Goal: Task Accomplishment & Management: Complete application form

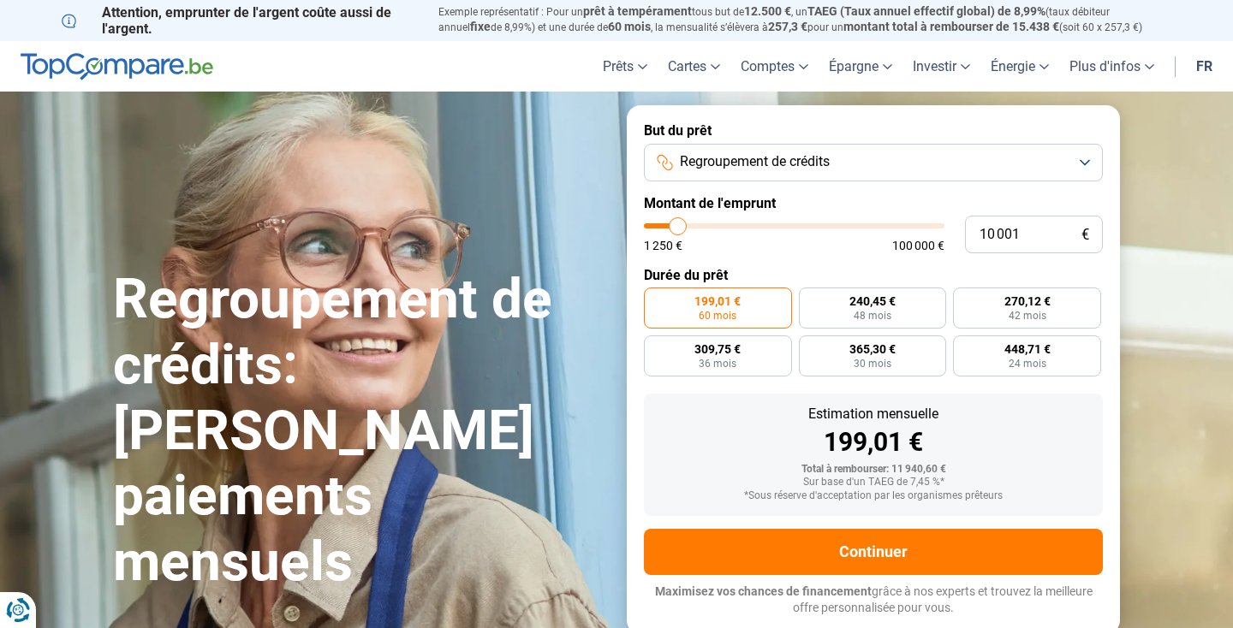
type input "8 750"
type input "8750"
type input "13 500"
type input "13500"
type input "17 750"
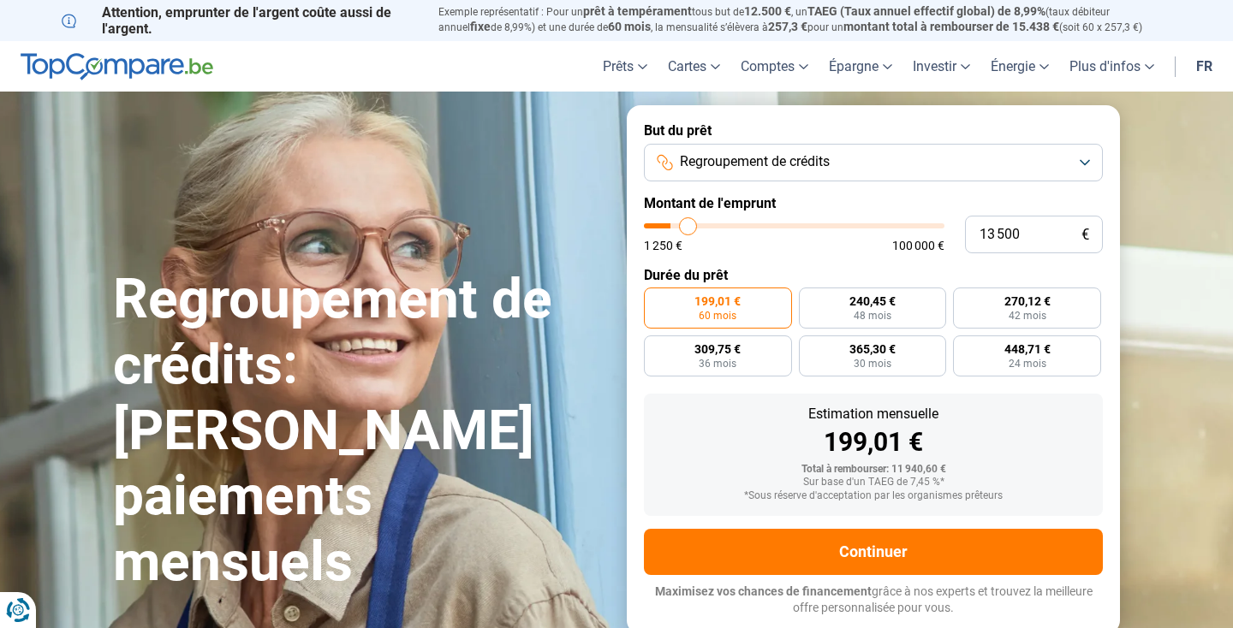
type input "17750"
type input "26 750"
type input "26750"
type input "38 750"
type input "38750"
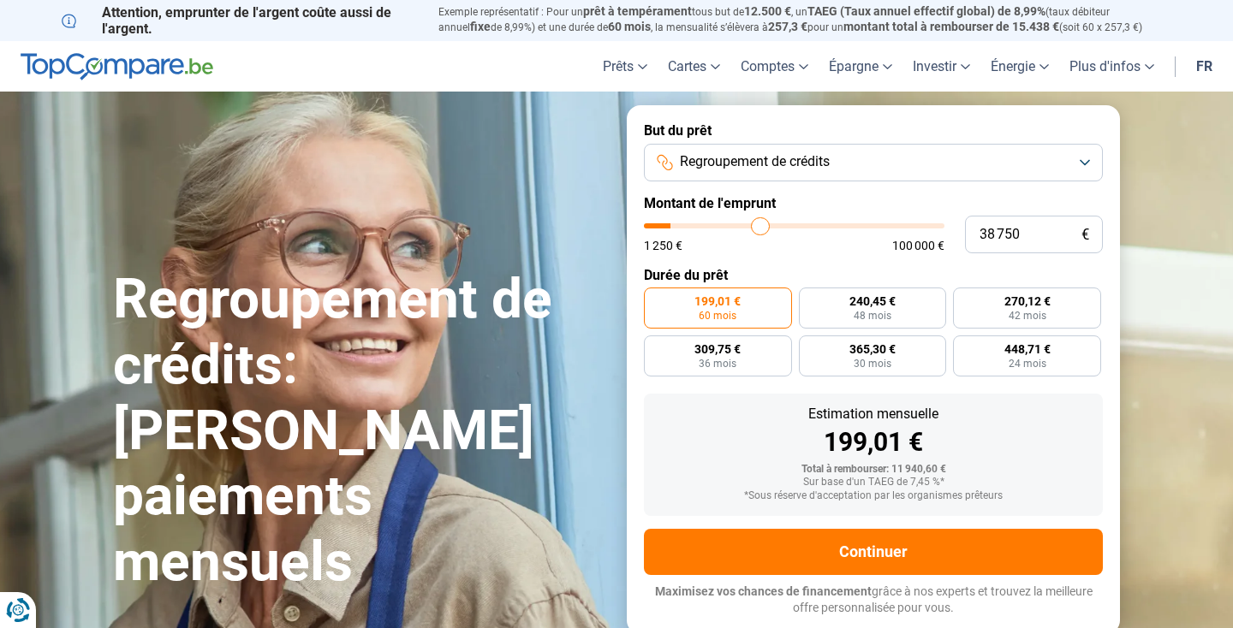
type input "54 000"
type input "54000"
type input "63 750"
type input "63750"
type input "70 750"
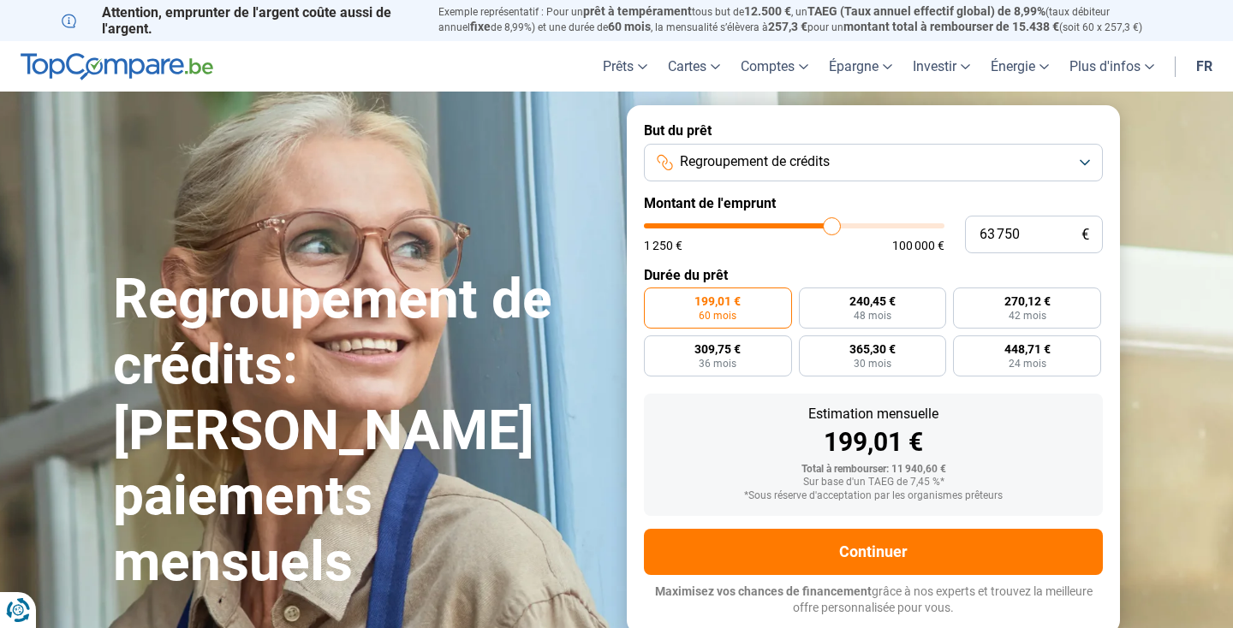
type input "70750"
type input "78 000"
type input "78000"
type input "84 000"
type input "84000"
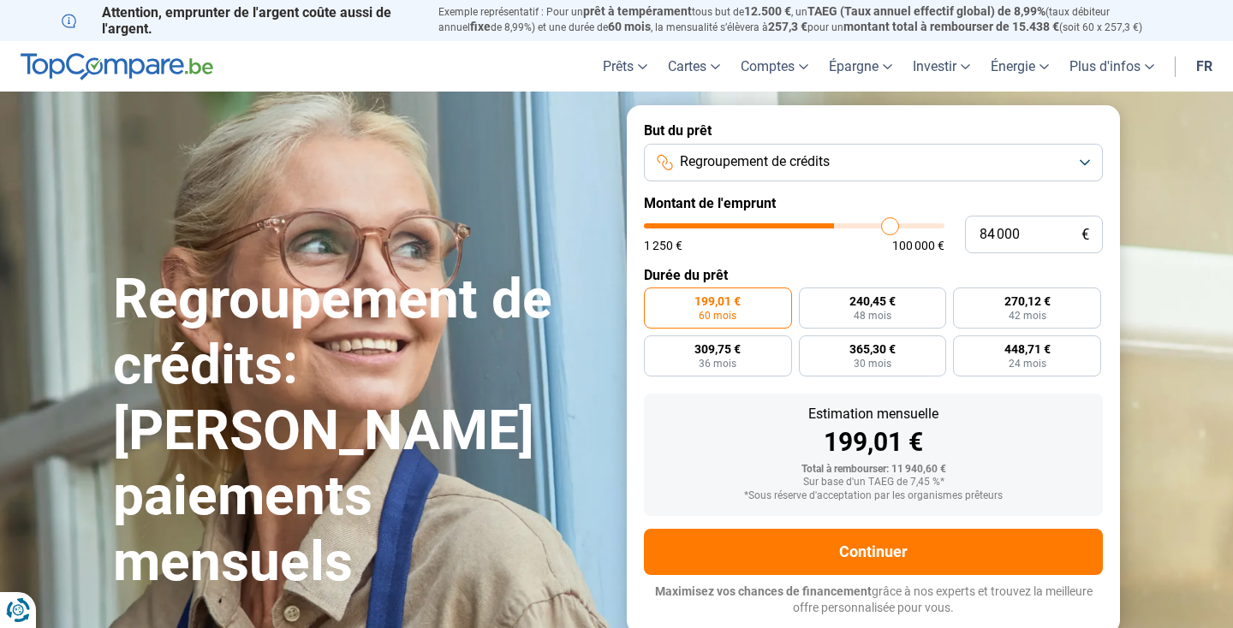
type input "88 750"
type input "88750"
type input "95 000"
type input "95000"
type input "100 000"
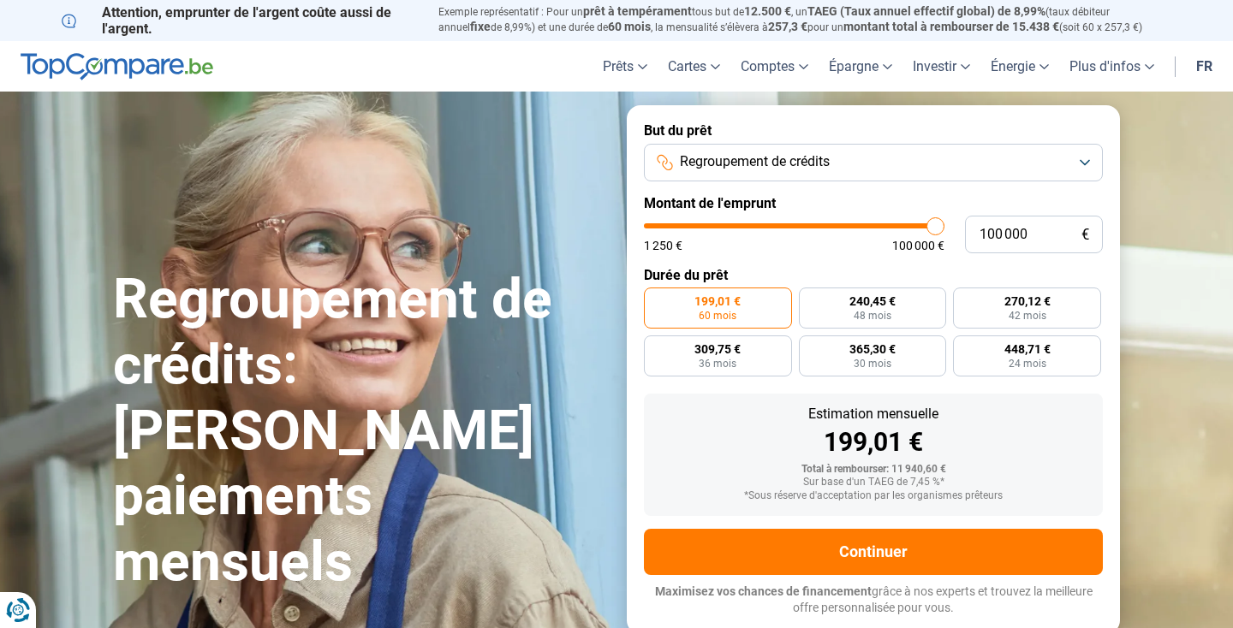
drag, startPoint x: 673, startPoint y: 224, endPoint x: 954, endPoint y: 224, distance: 281.6
type input "100000"
click at [954, 224] on div "100 000 € 1 250 € 100 000 €" at bounding box center [873, 235] width 459 height 38
radio input "false"
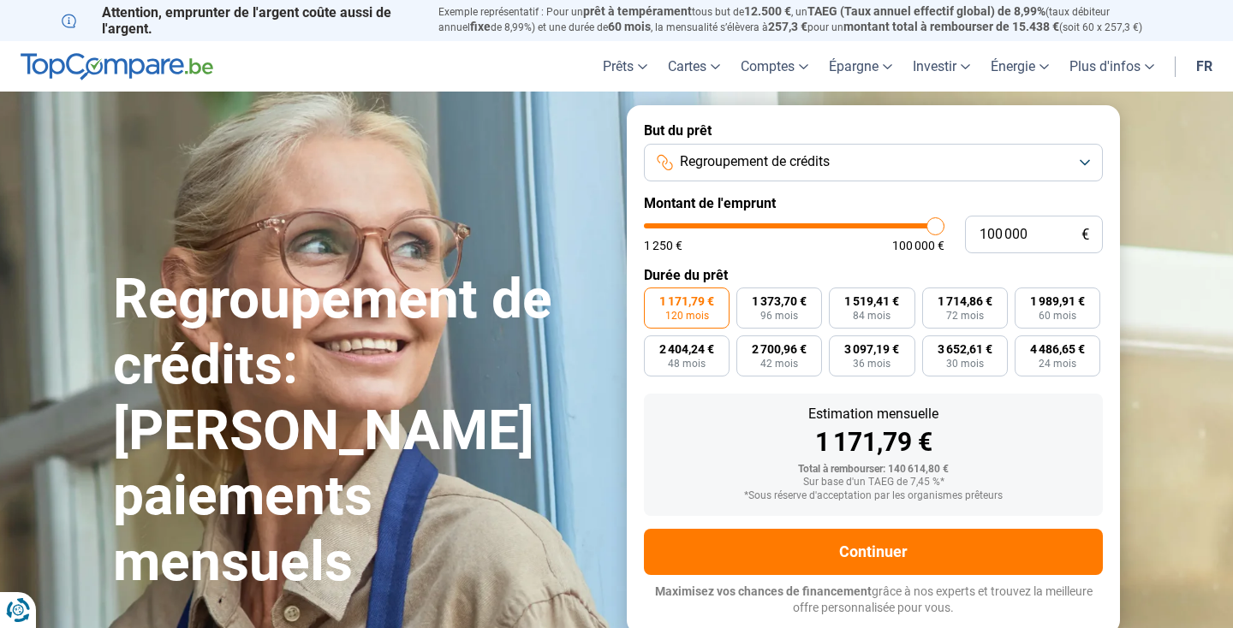
type input "99 500"
type input "99500"
type input "99 250"
type input "99250"
type input "98 750"
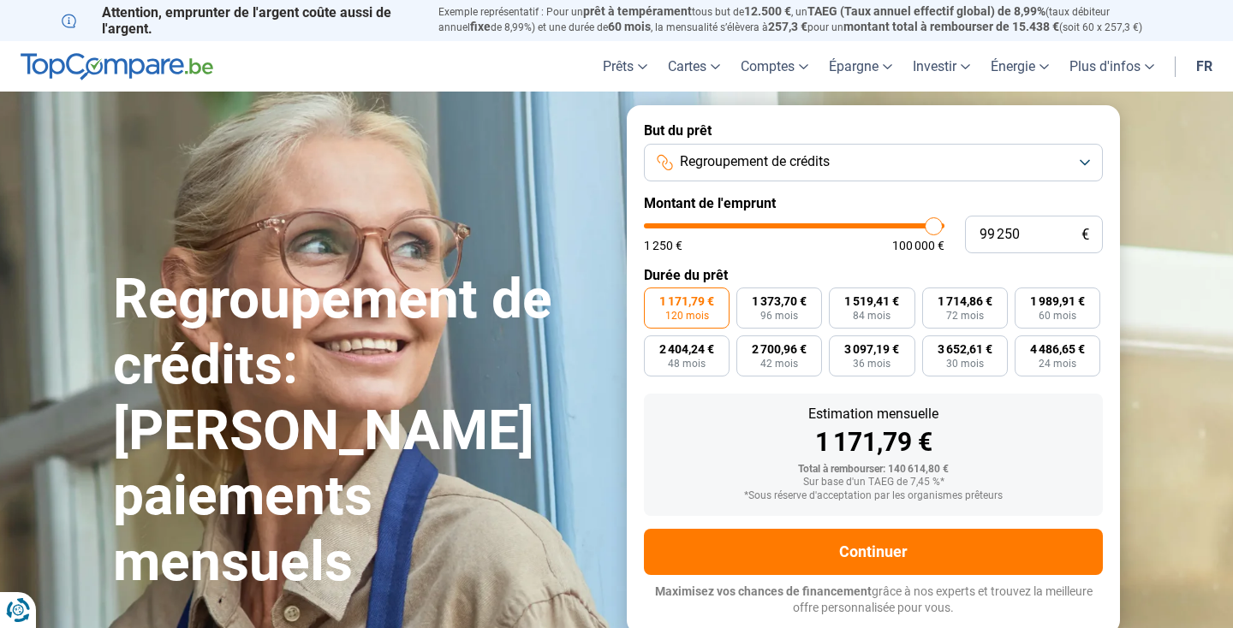
type input "98750"
type input "98 500"
type input "98500"
type input "98 250"
type input "98250"
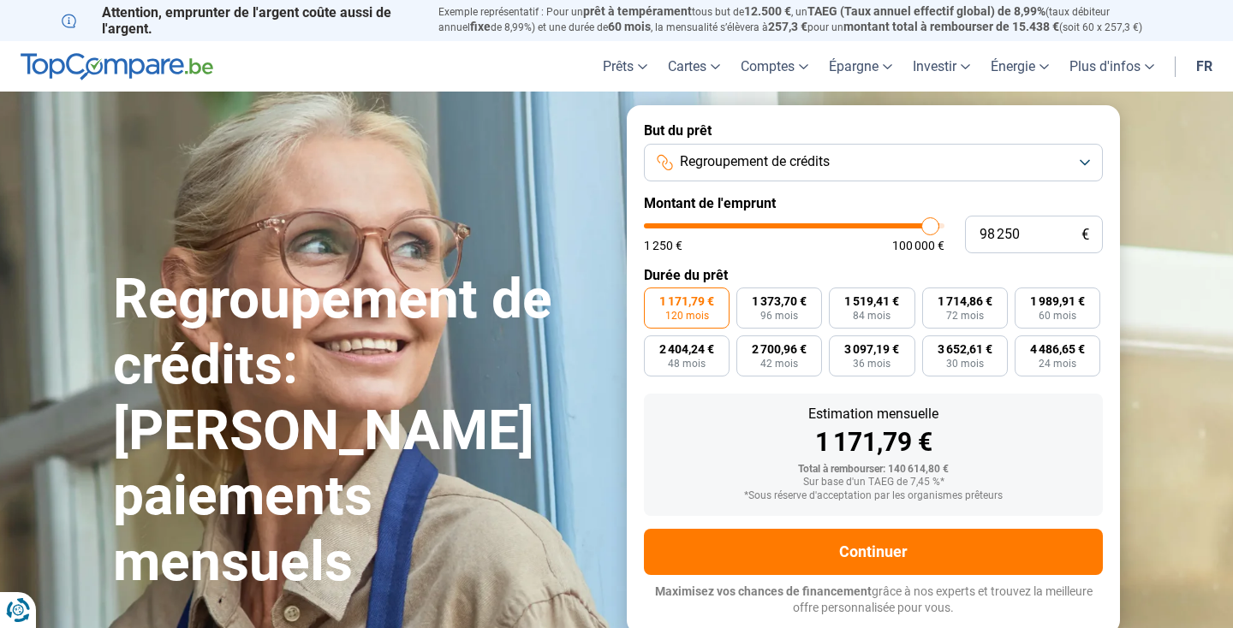
type input "97 750"
type input "97750"
type input "97 250"
type input "97250"
type input "97 000"
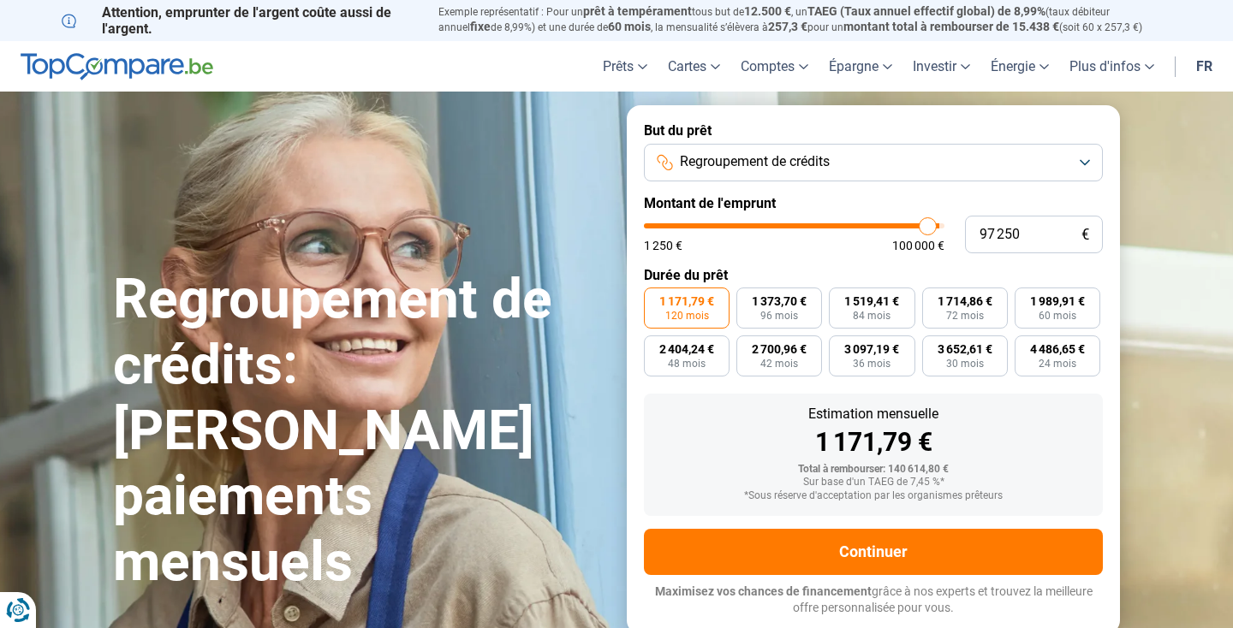
type input "97000"
type input "96 750"
type input "96750"
type input "96 500"
type input "96500"
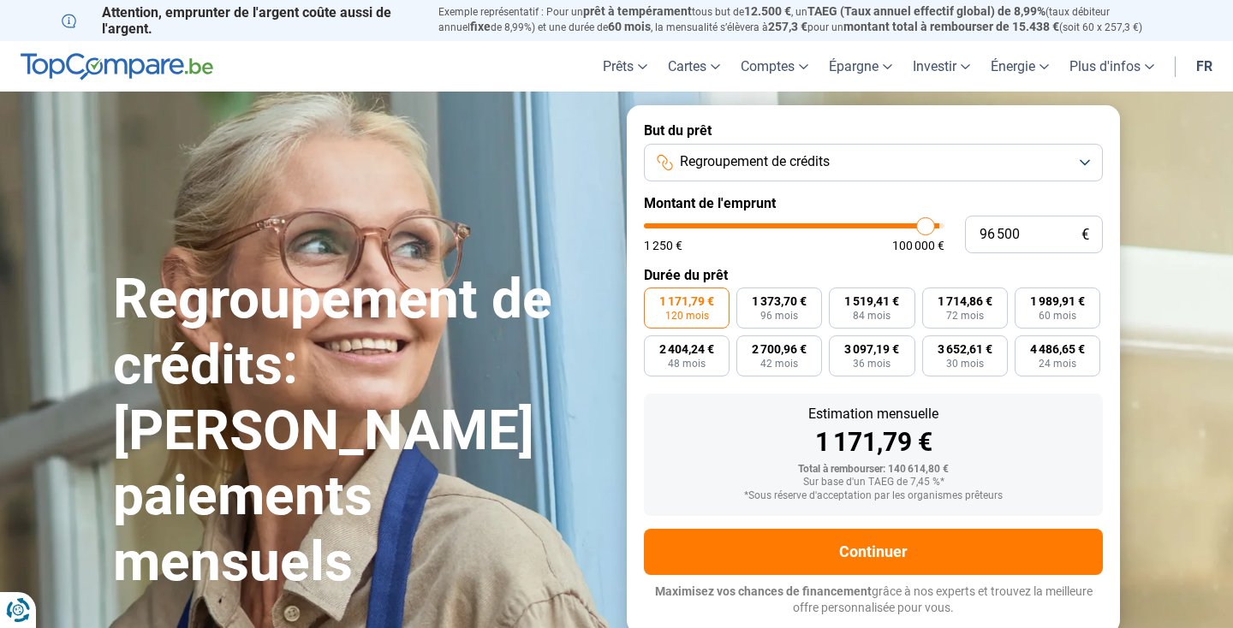
type input "96 250"
type input "96250"
type input "95 500"
type input "95500"
type input "94 250"
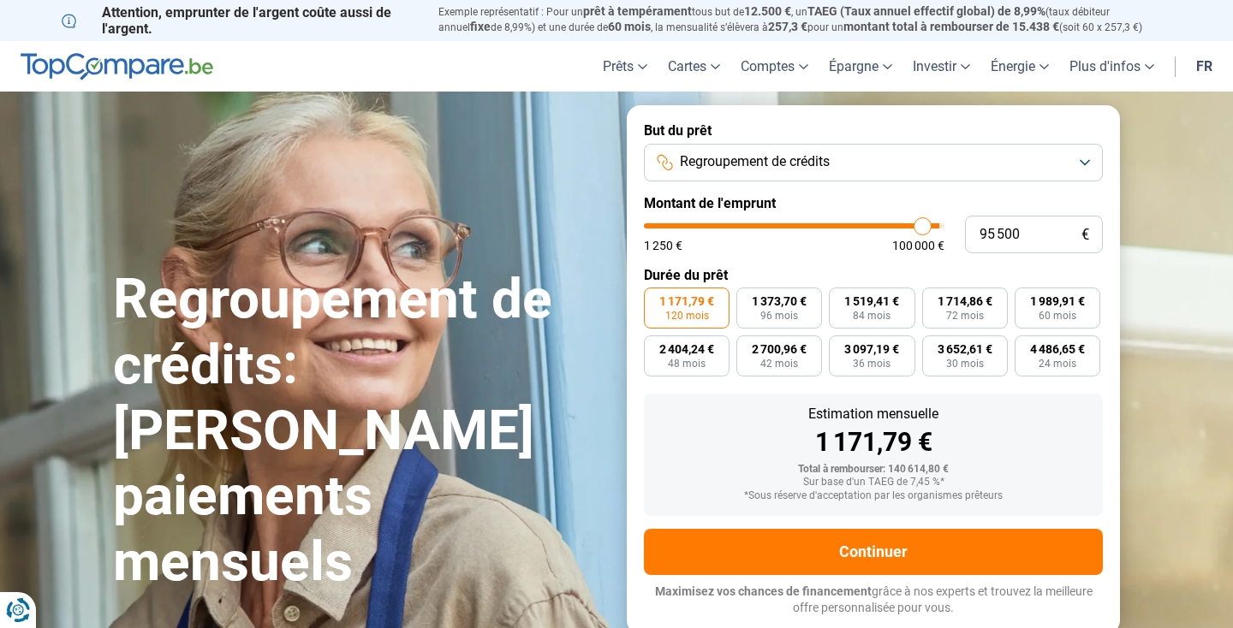
type input "94250"
type input "94 000"
type input "94000"
type input "93 250"
type input "93250"
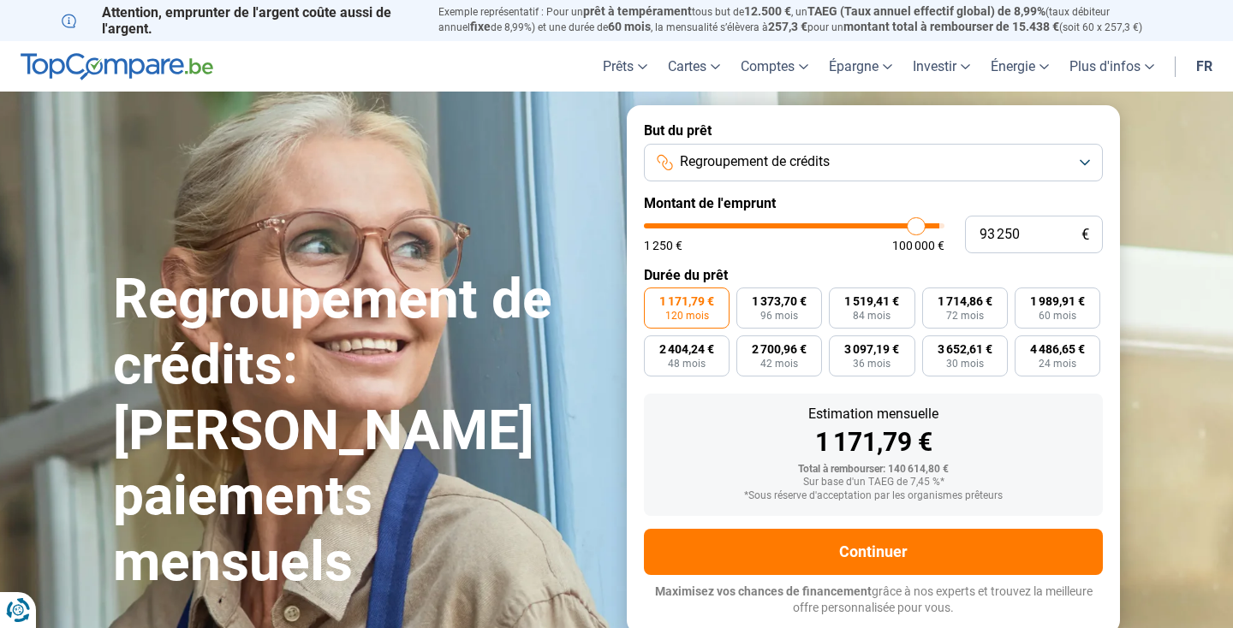
type input "93 000"
type input "93000"
type input "92 750"
type input "92750"
type input "92 000"
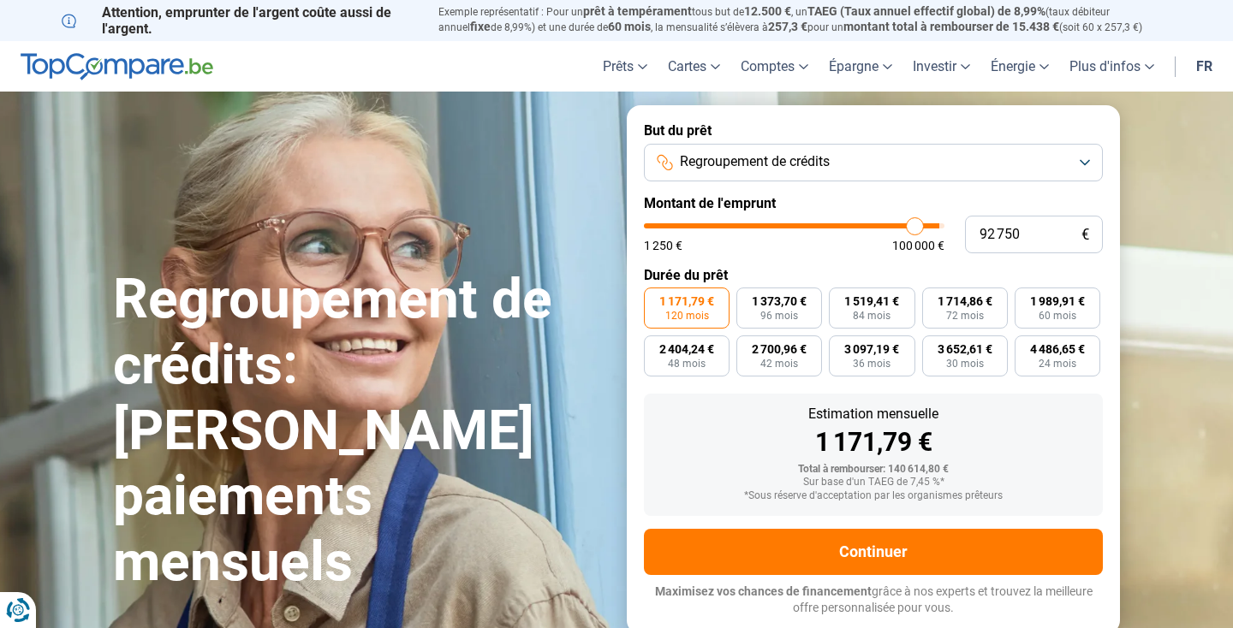
type input "92000"
type input "91 750"
type input "91750"
type input "91 500"
type input "91500"
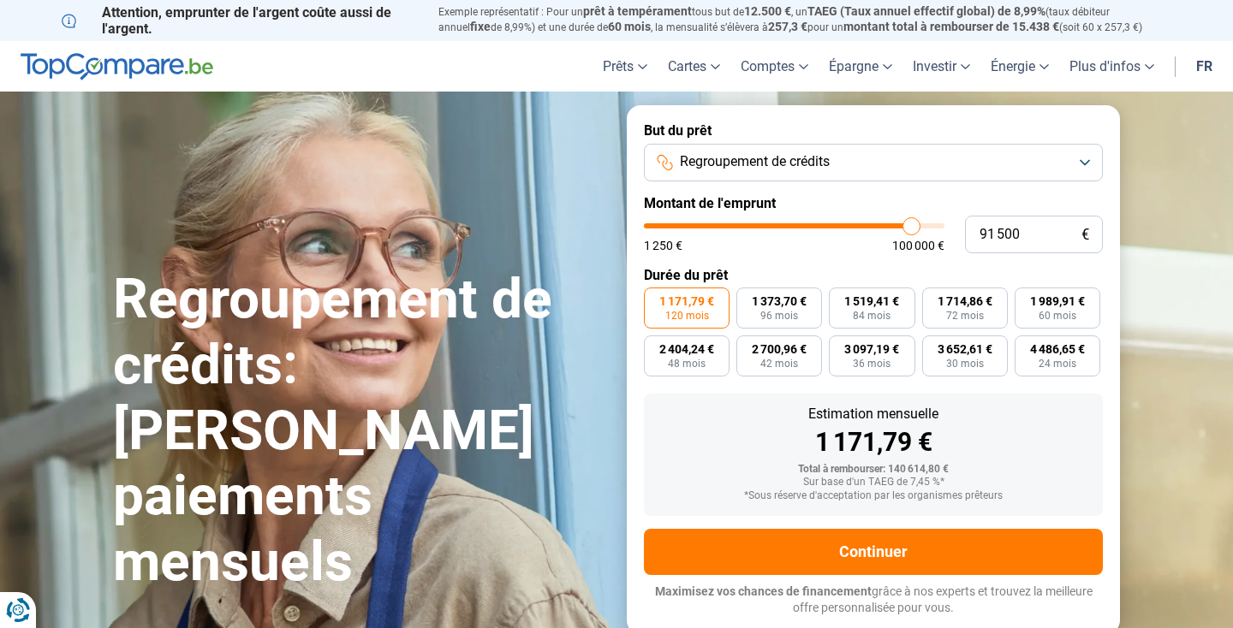
type input "91 250"
type input "91250"
type input "90 750"
type input "90750"
type input "90 500"
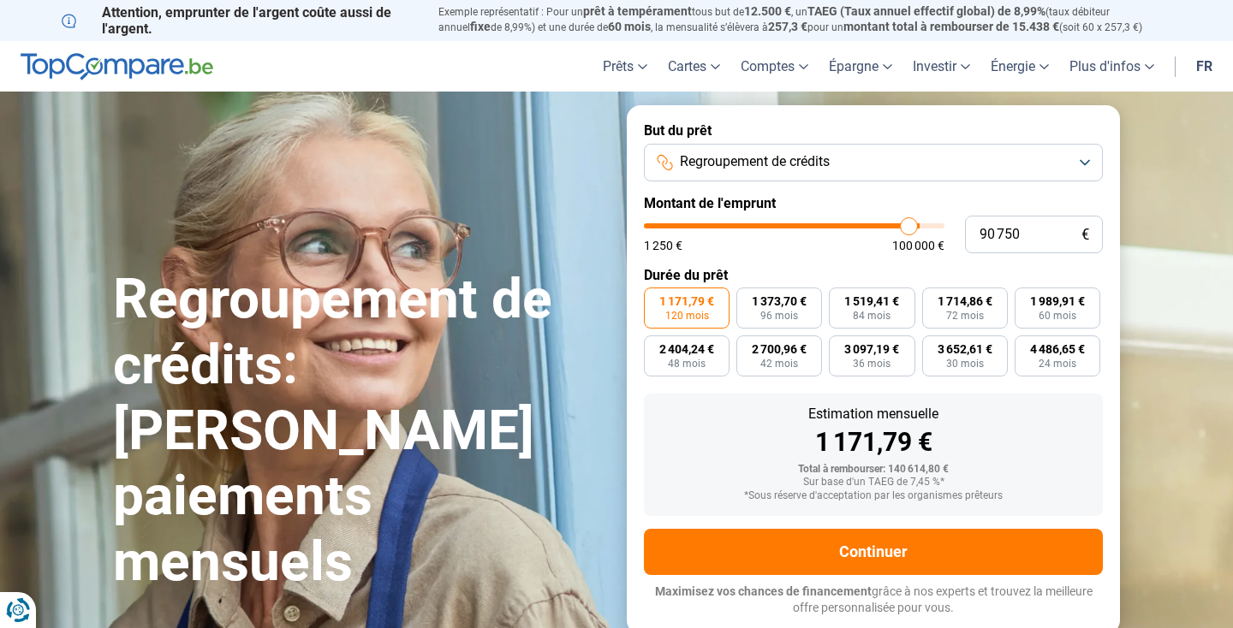
type input "90500"
type input "90 250"
type input "90250"
type input "90 000"
type input "90000"
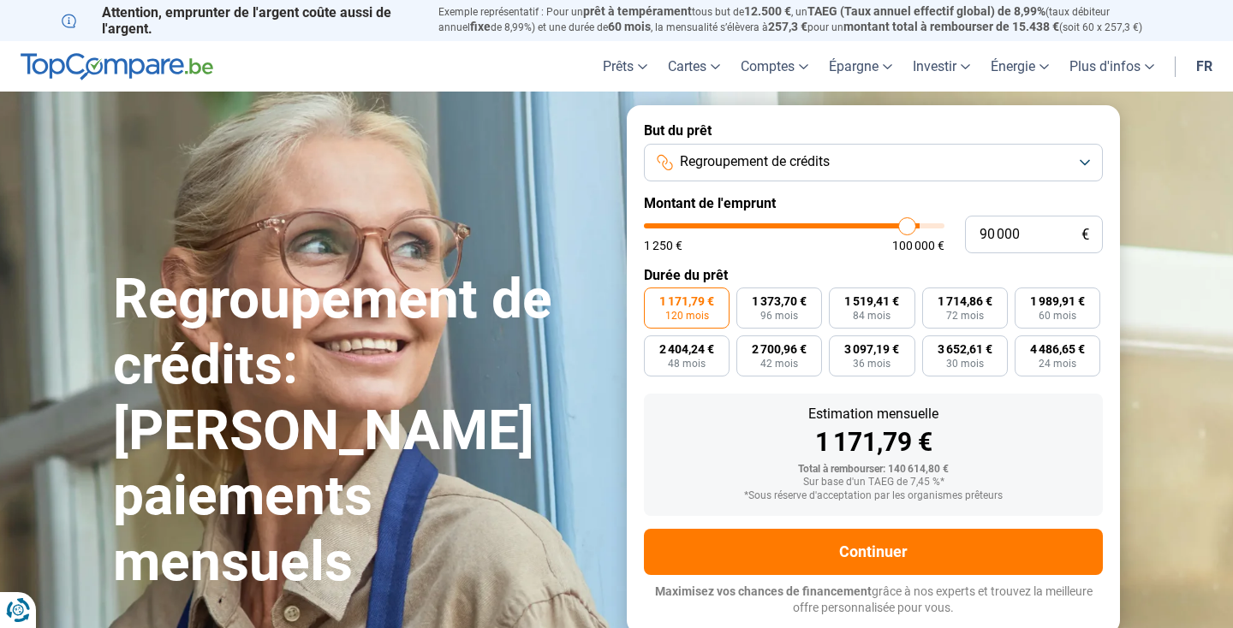
type input "89 000"
type input "89000"
type input "88 500"
type input "88500"
type input "88 250"
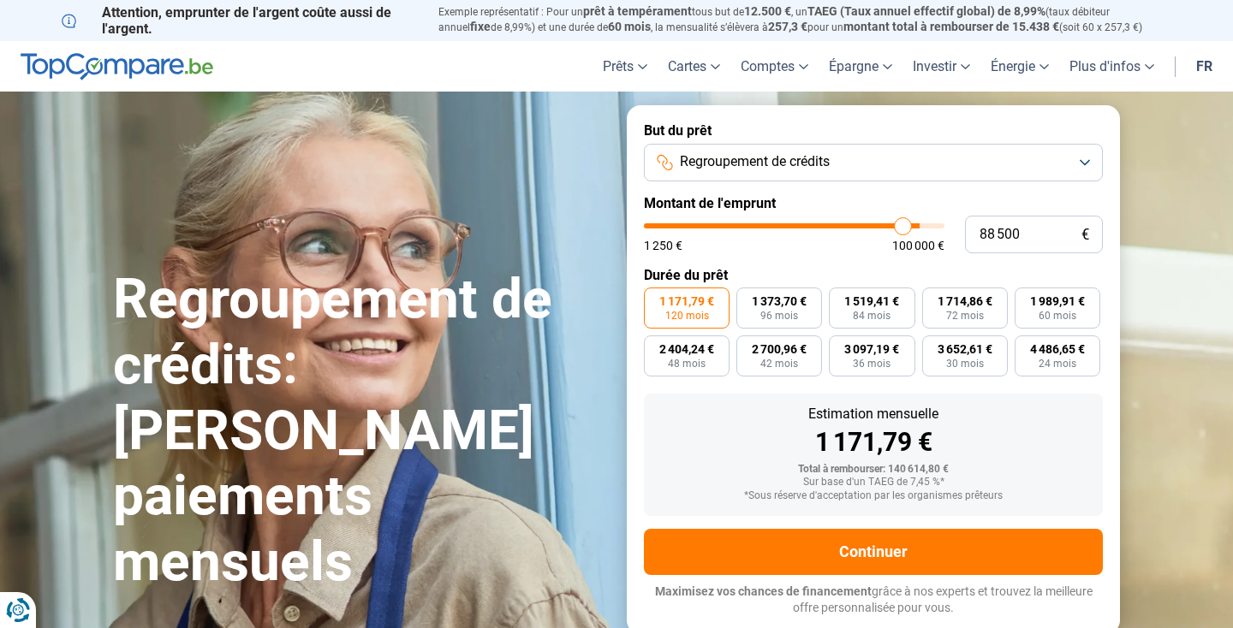
type input "88250"
type input "87 750"
type input "87750"
type input "87 500"
type input "87500"
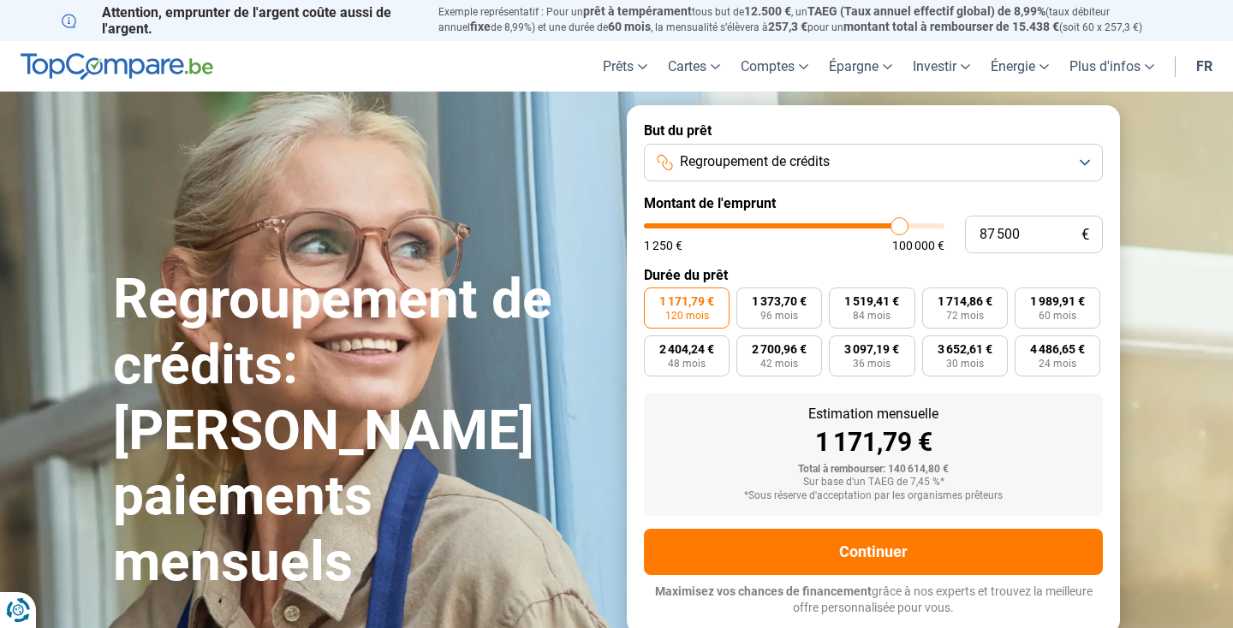
type input "86 750"
type input "86750"
type input "85 750"
type input "85750"
type input "85 250"
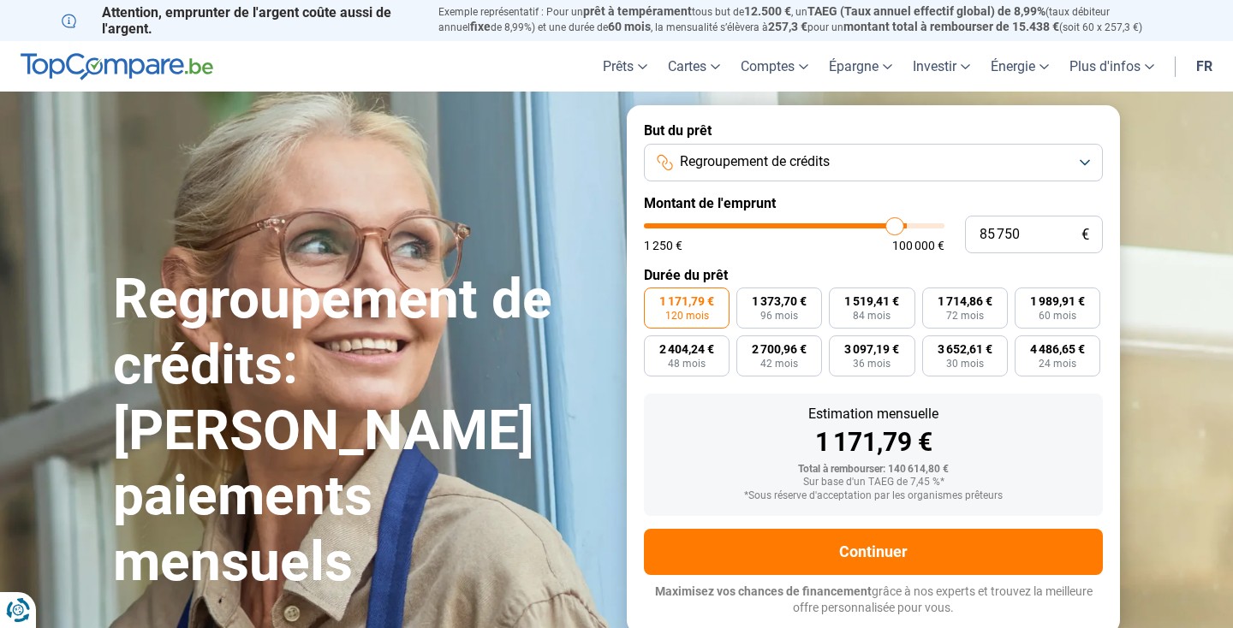
type input "85250"
type input "84 750"
type input "84750"
type input "84 000"
type input "84000"
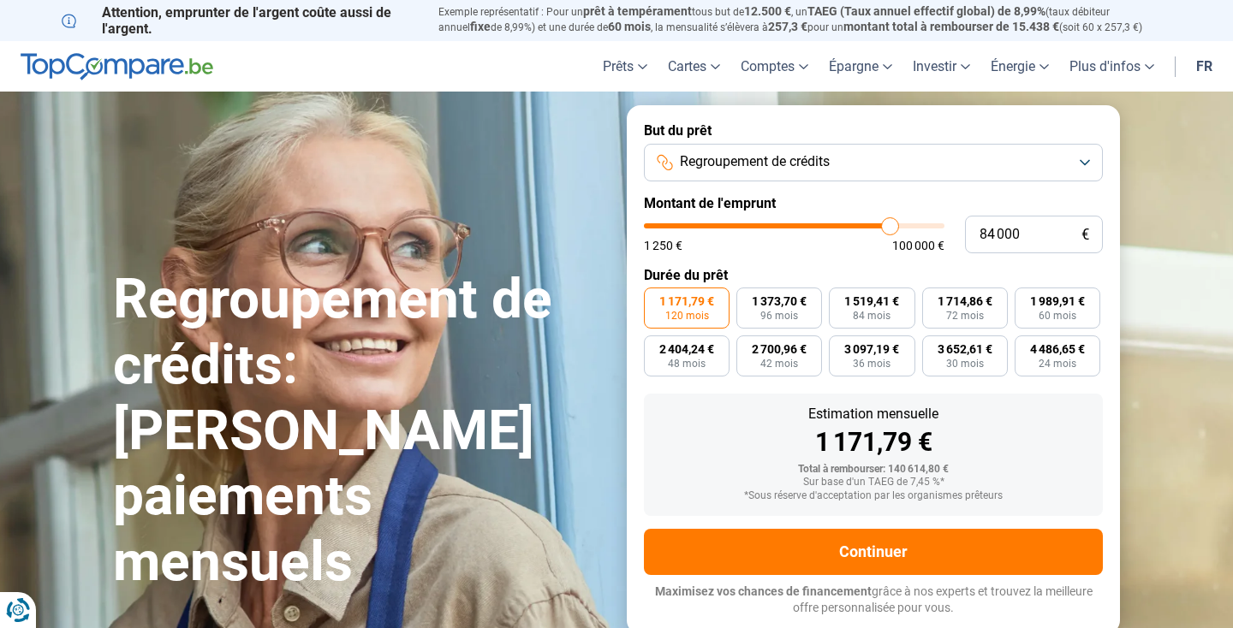
type input "83 750"
type input "83750"
type input "83 250"
type input "83250"
type input "83 000"
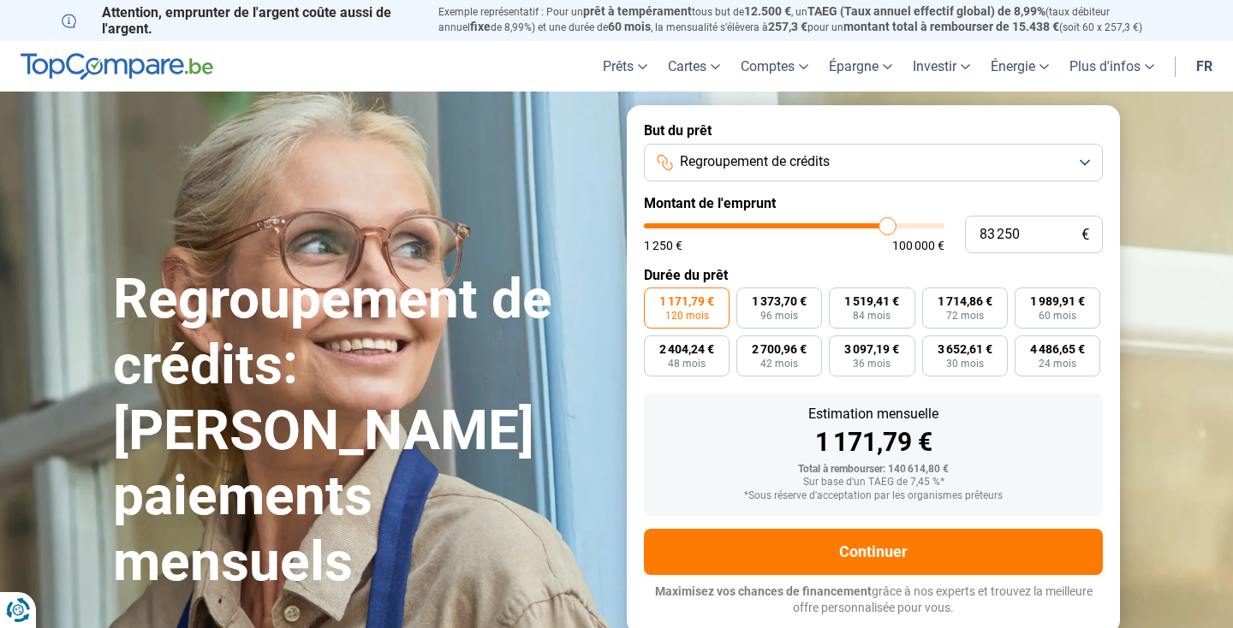
type input "83000"
type input "82 750"
type input "82750"
type input "82 500"
type input "82500"
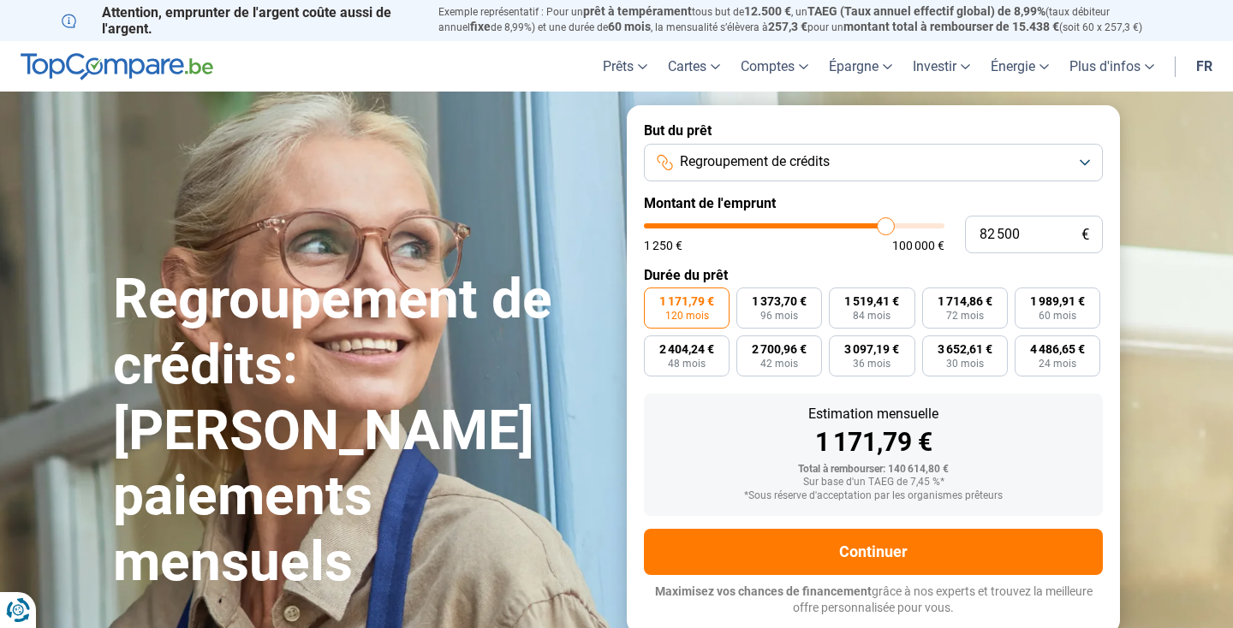
type input "81 750"
type input "81750"
type input "81 500"
type input "81500"
type input "81 250"
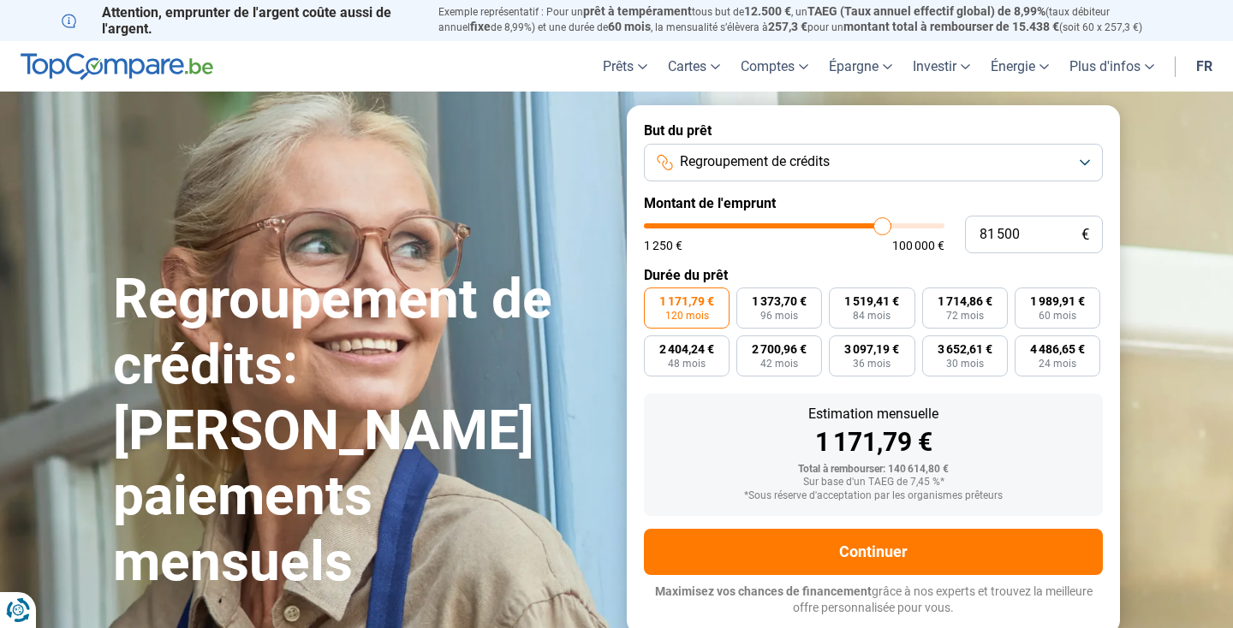
type input "81250"
type input "81 000"
type input "81000"
type input "80 750"
type input "80750"
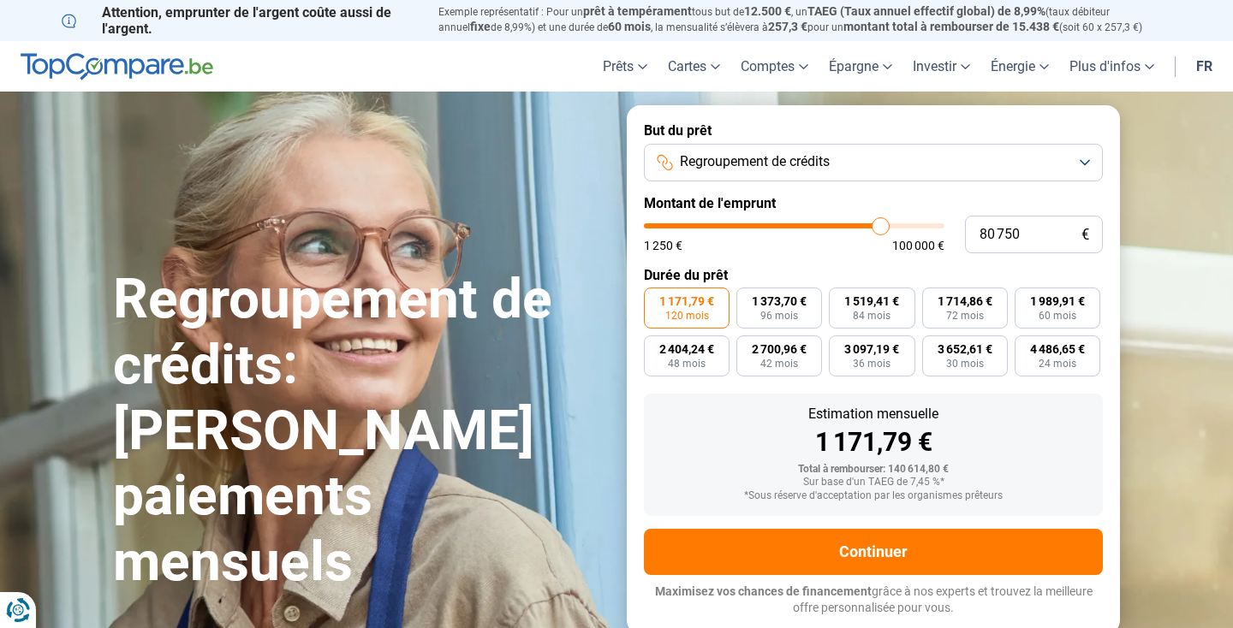
type input "80 250"
type input "80250"
type input "79 500"
type input "79500"
type input "80 000"
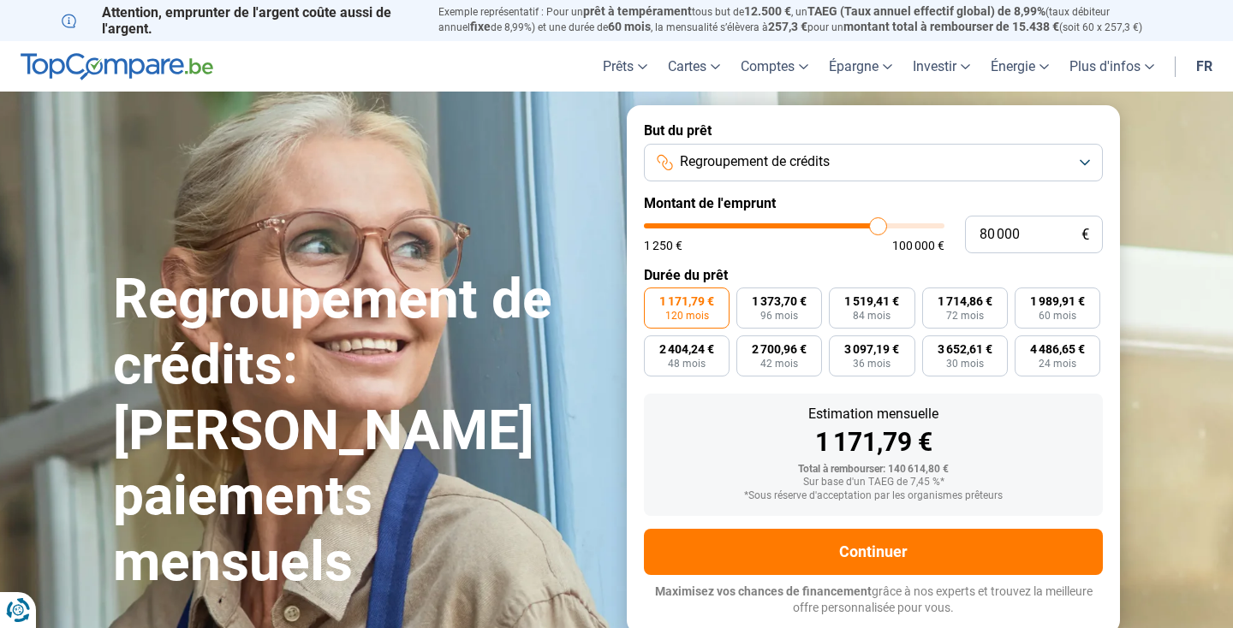
drag, startPoint x: 933, startPoint y: 229, endPoint x: 878, endPoint y: 255, distance: 60.9
type input "80000"
click at [878, 255] on form "But du prêt Regroupement de crédits Montant de l'emprunt 80 000 € 1 250 € 100 0…" at bounding box center [873, 369] width 493 height 528
type input "79 250"
type input "79250"
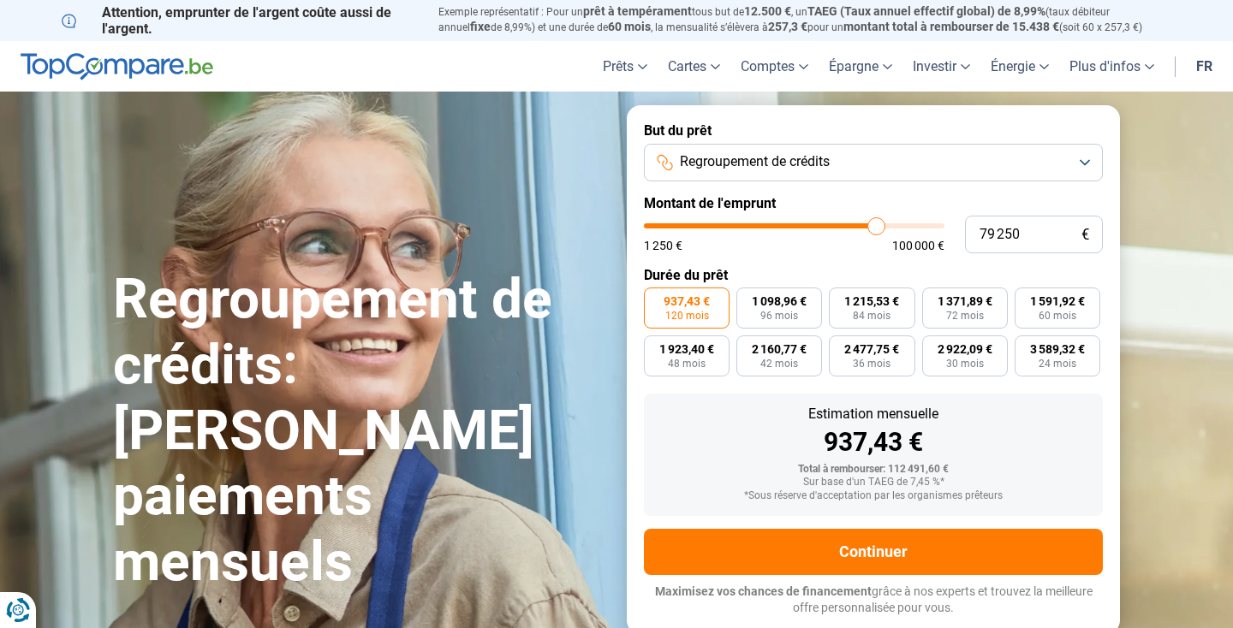
type input "79 500"
type input "79500"
type input "80 000"
type input "80000"
type input "80 250"
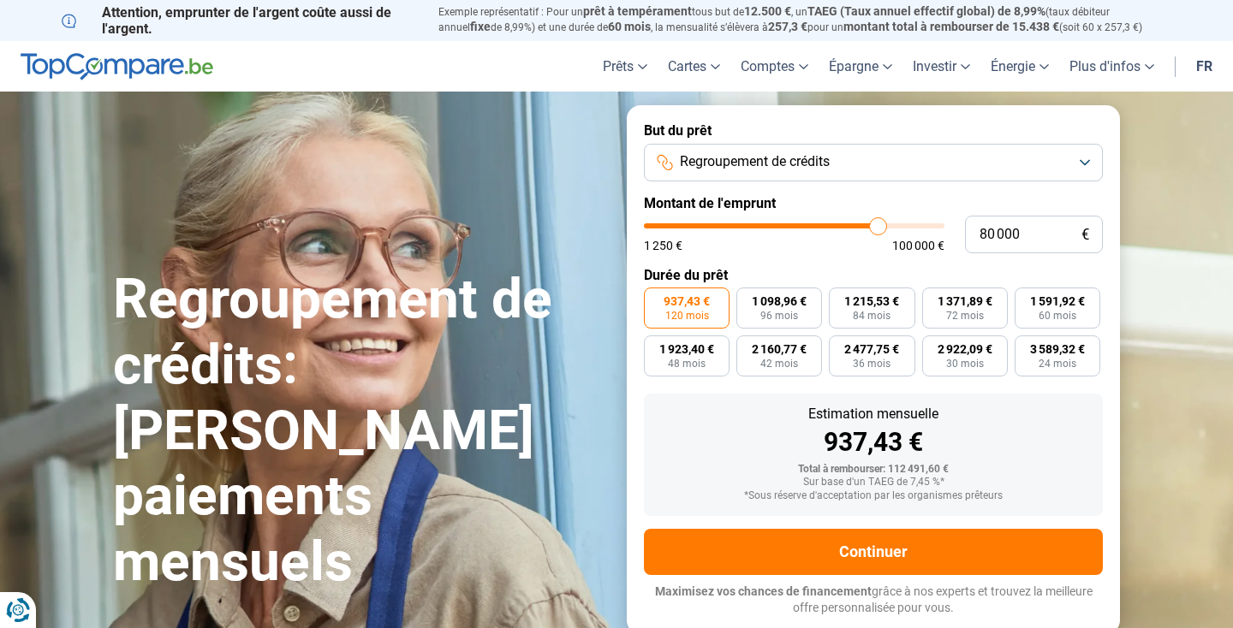
type input "80250"
type input "80 500"
type input "80500"
type input "80 750"
type input "80750"
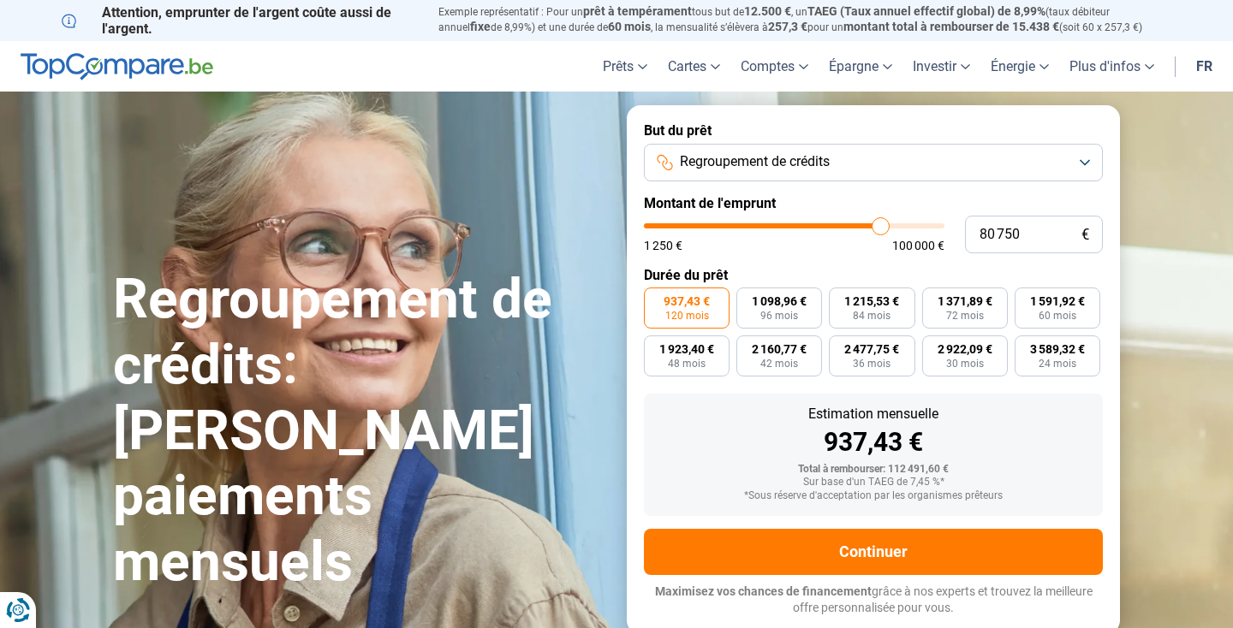
type input "81 000"
type input "81000"
type input "81 500"
type input "81500"
type input "81 750"
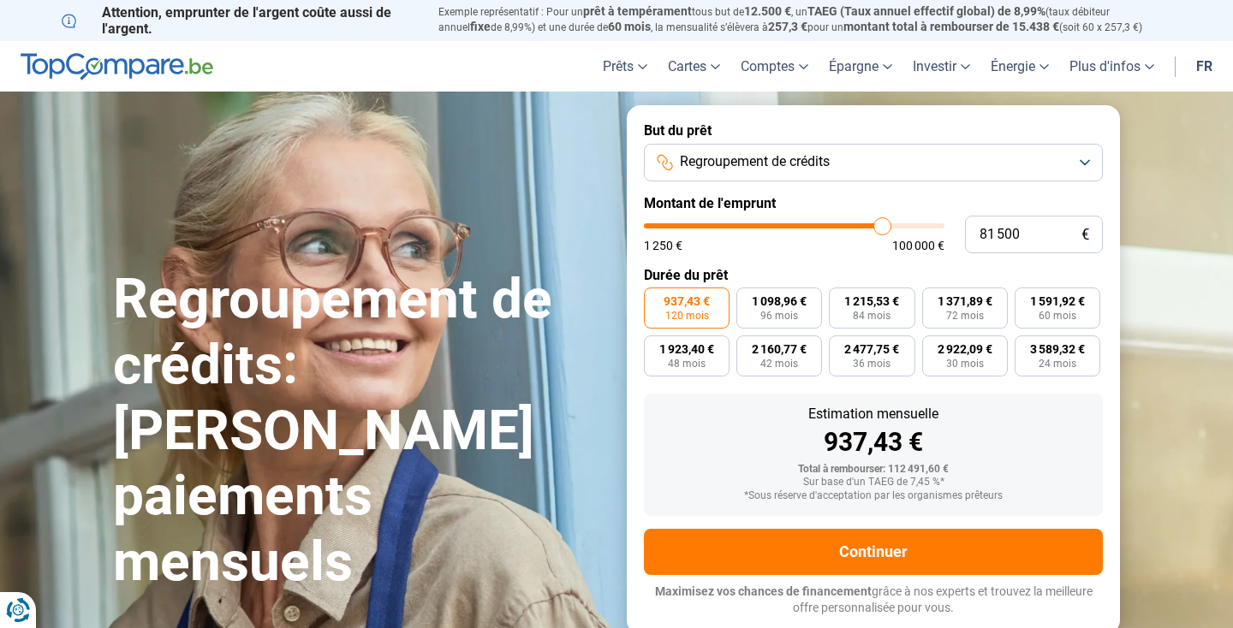
type input "81750"
type input "82 000"
type input "82000"
type input "82 250"
type input "82250"
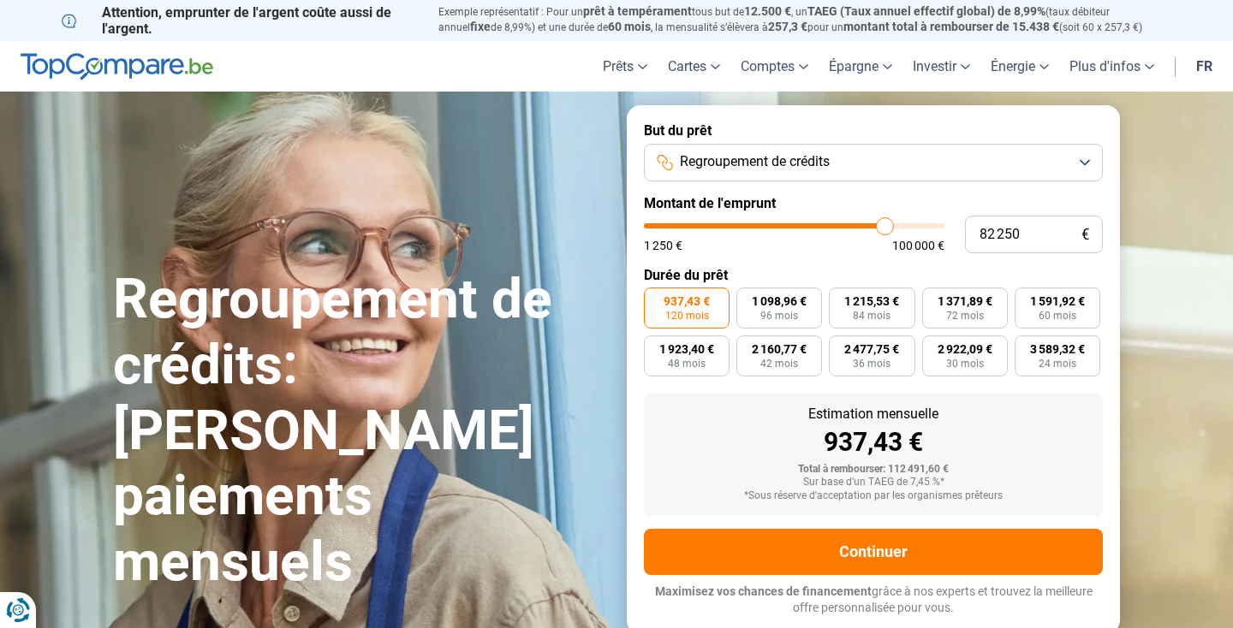
type input "82 500"
type input "82500"
type input "83 000"
type input "83000"
type input "83 250"
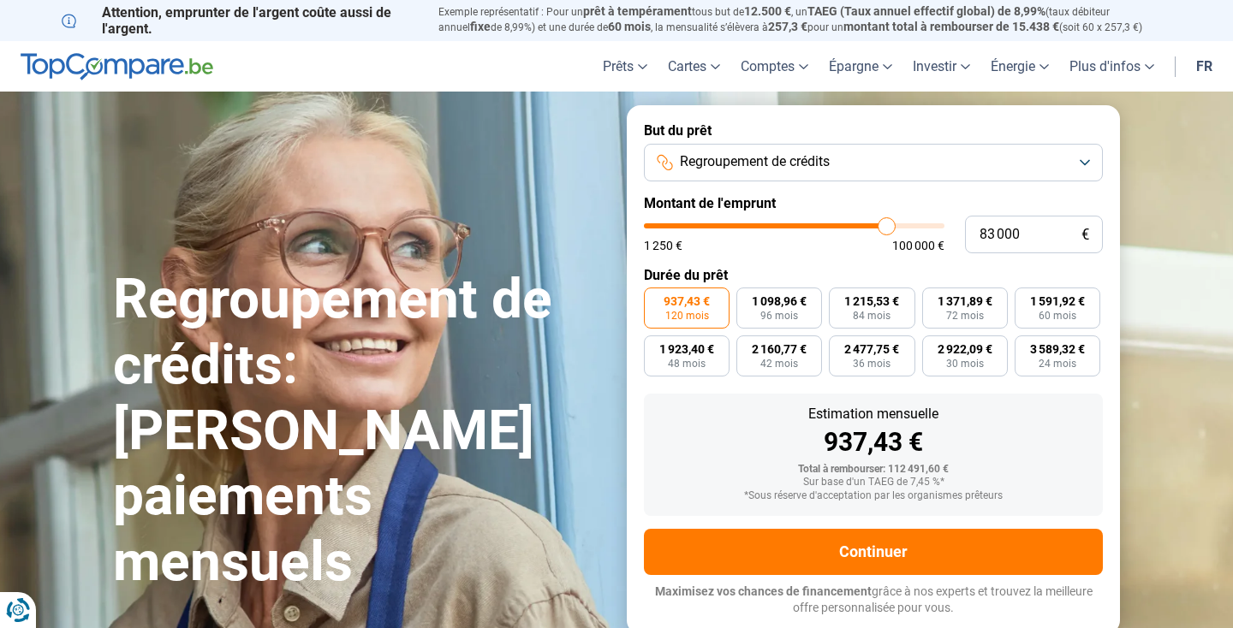
type input "83250"
type input "83 500"
type input "83500"
type input "83 750"
type input "83750"
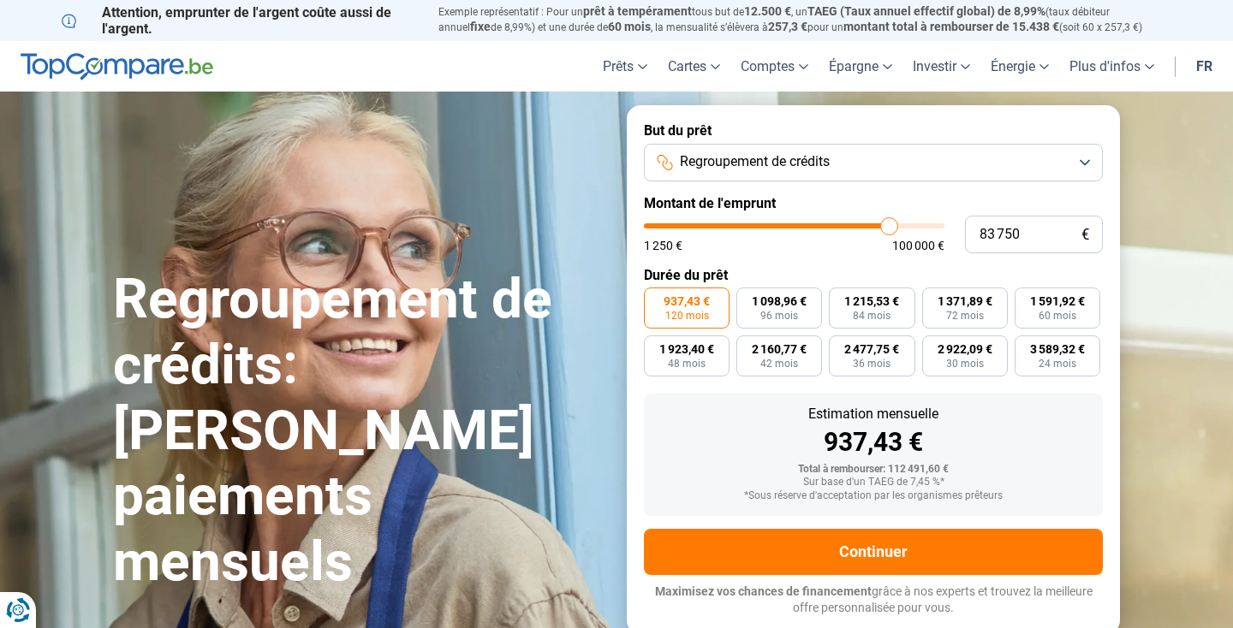
type input "84 000"
type input "84000"
type input "84 500"
type input "84500"
type input "84 750"
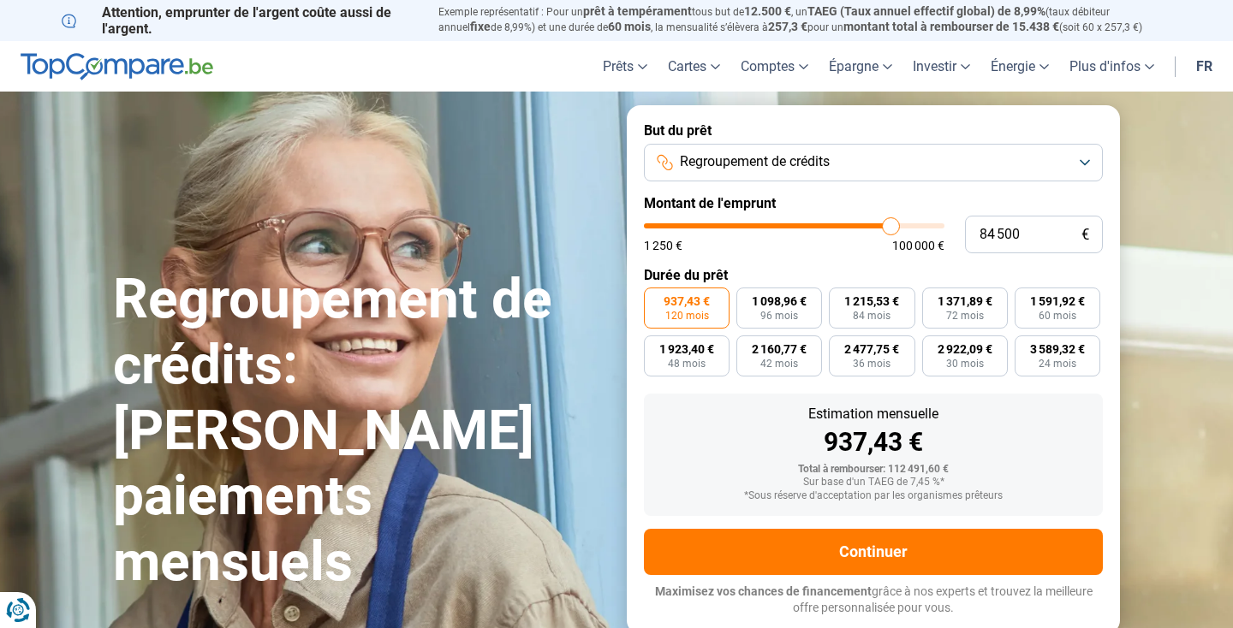
type input "84750"
type input "85 000"
type input "85000"
type input "85 250"
type input "85250"
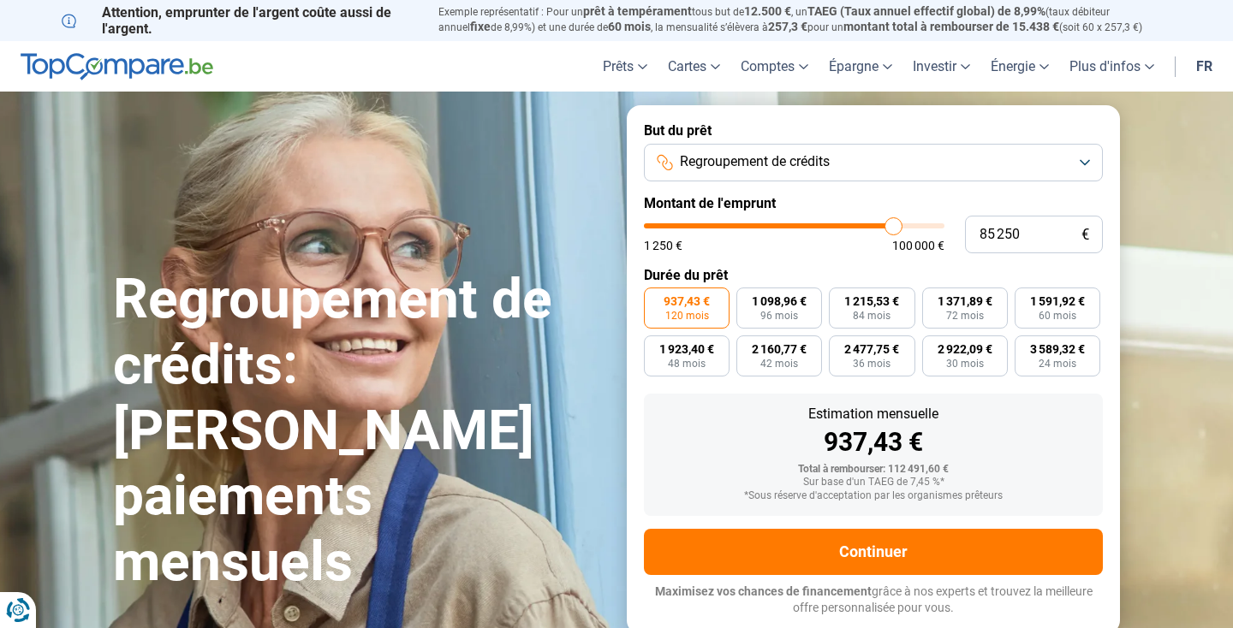
type input "85 750"
type input "85750"
type input "86 000"
type input "86000"
type input "86 500"
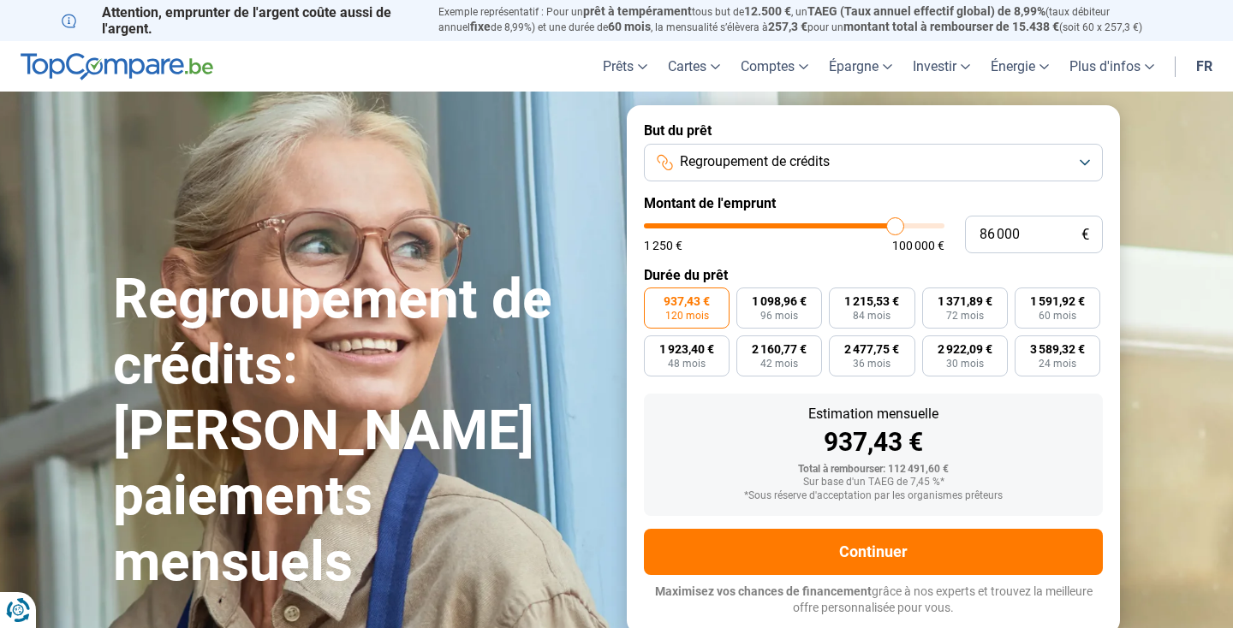
type input "86500"
type input "86 750"
type input "86750"
type input "87 250"
type input "87250"
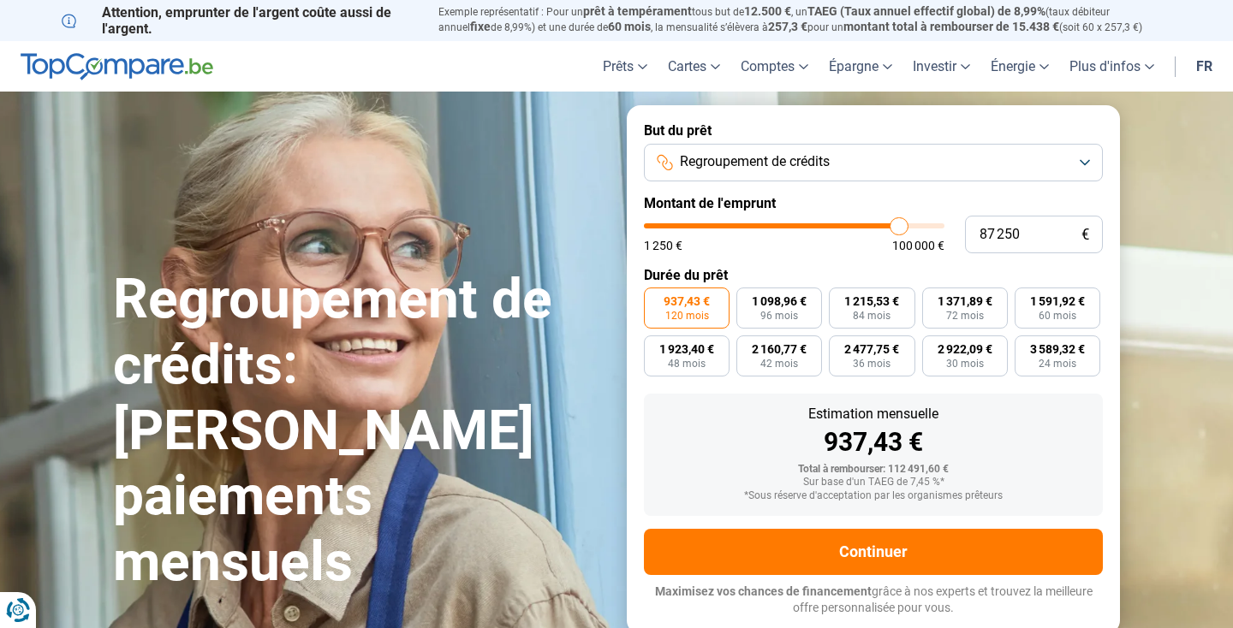
type input "87 500"
type input "87500"
type input "88 000"
type input "88000"
type input "88 250"
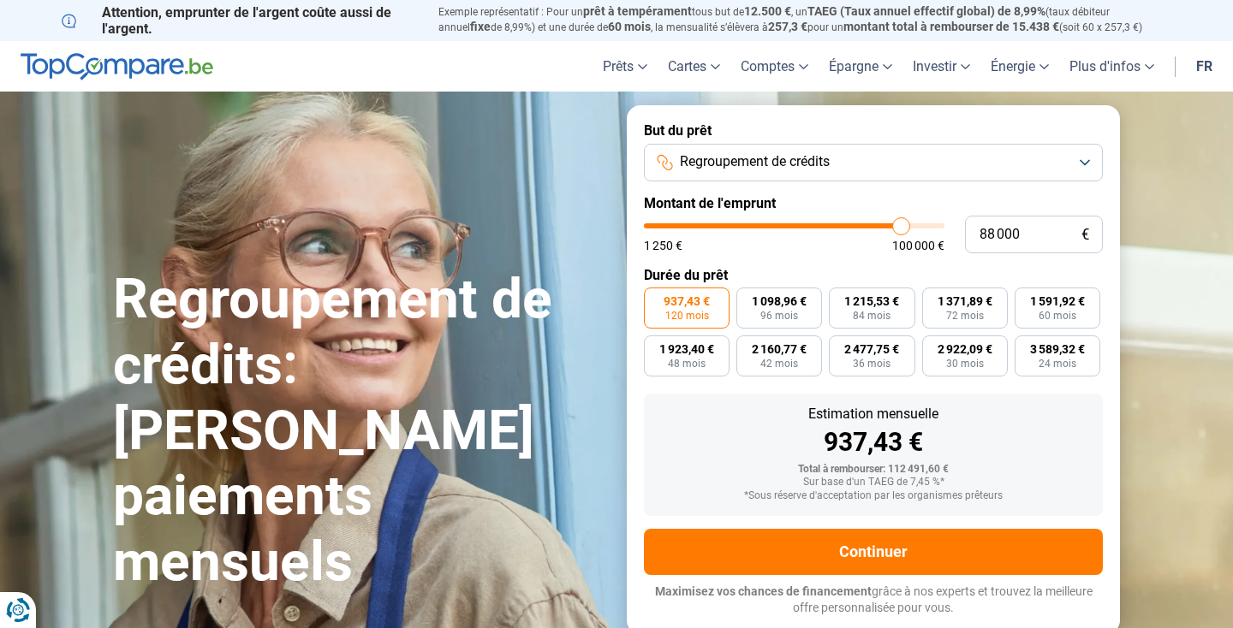
type input "88250"
type input "88 750"
type input "88750"
type input "89 250"
type input "89250"
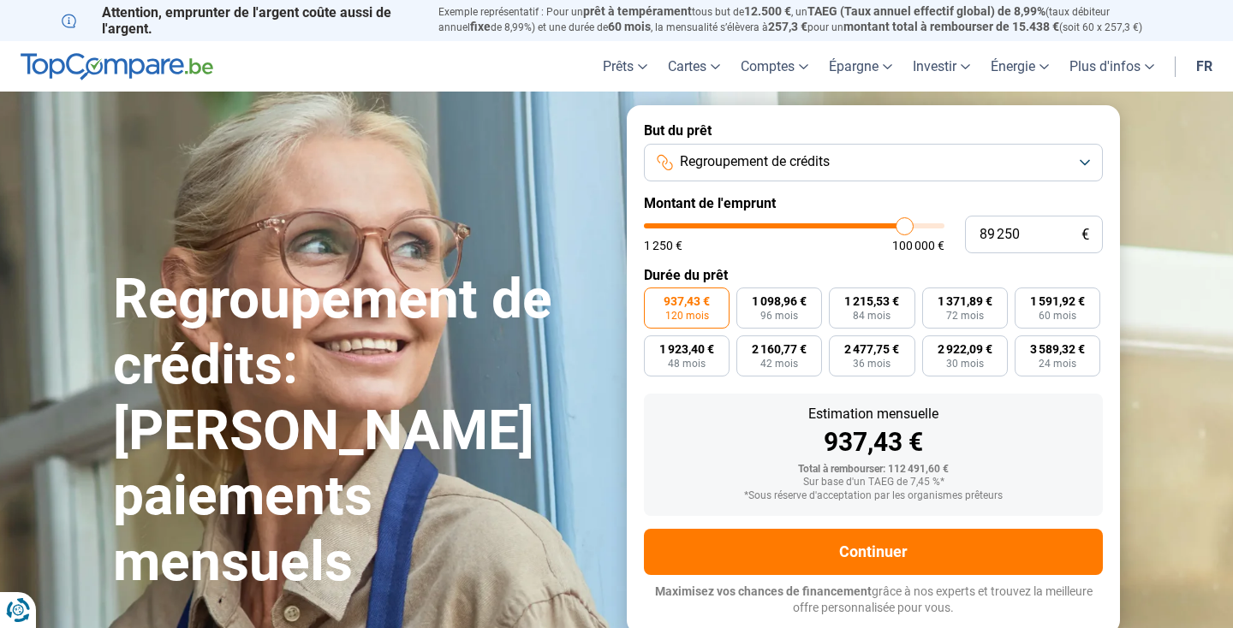
type input "89 500"
type input "89500"
type input "89 750"
type input "89750"
type input "90 250"
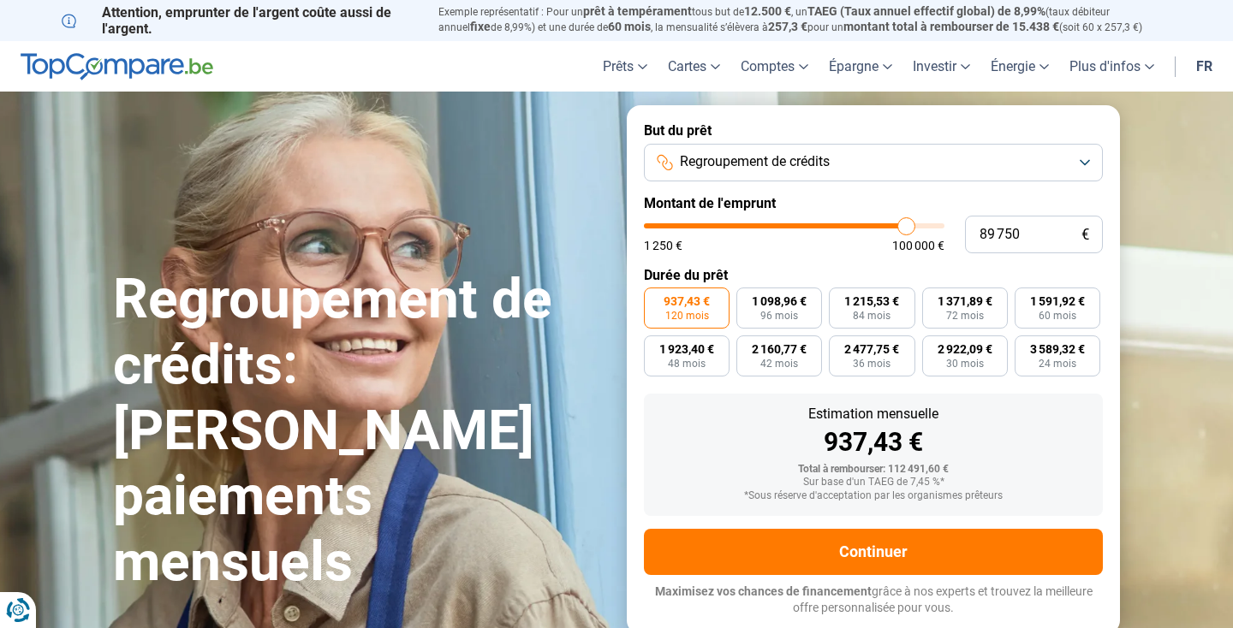
type input "90250"
type input "90 000"
type input "90000"
type input "90 250"
type input "90250"
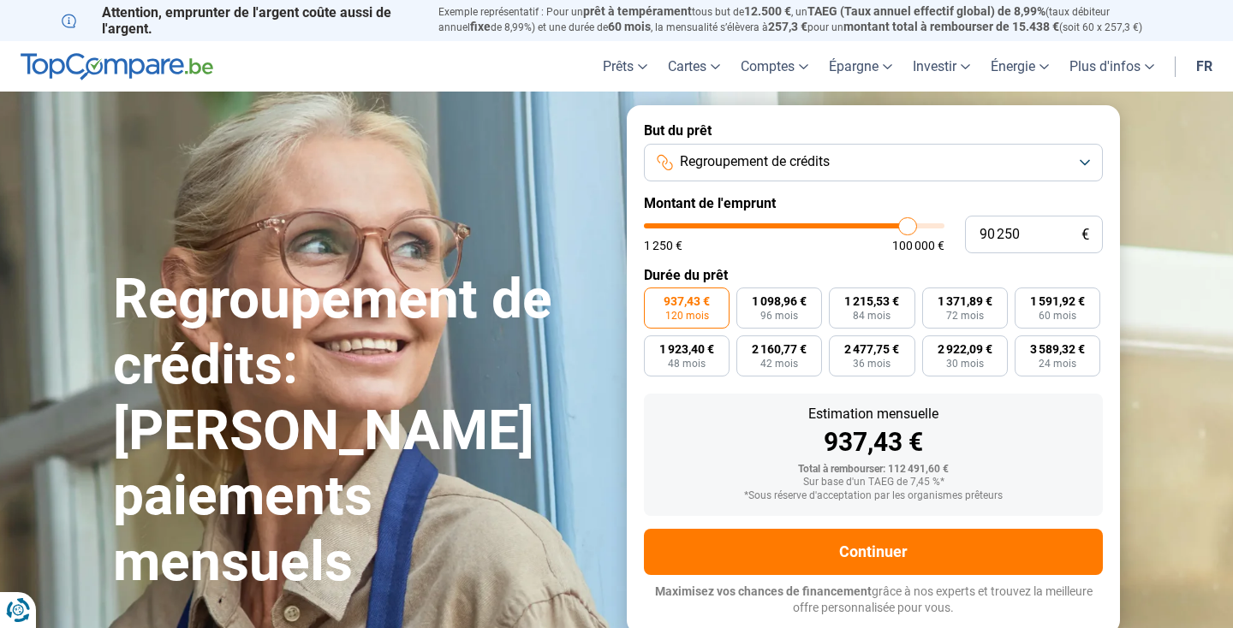
type input "90 500"
type input "90500"
type input "90 250"
type input "90250"
type input "90 000"
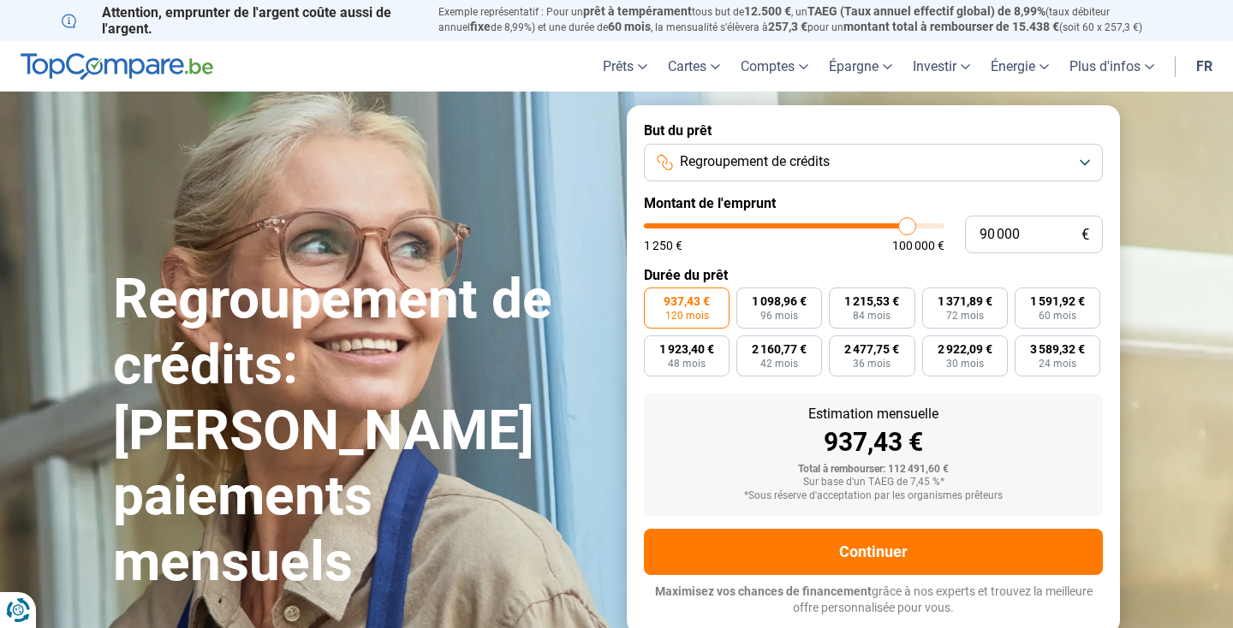
drag, startPoint x: 876, startPoint y: 223, endPoint x: 907, endPoint y: 213, distance: 32.5
click at [907, 213] on form "But du prêt Regroupement de crédits Montant de l'emprunt 90 000 € 1 250 € 100 0…" at bounding box center [873, 369] width 493 height 528
drag, startPoint x: 906, startPoint y: 222, endPoint x: 786, endPoint y: 231, distance: 120.2
click at [786, 229] on input "range" at bounding box center [794, 225] width 300 height 5
click at [839, 156] on button "Regroupement de crédits" at bounding box center [873, 163] width 459 height 38
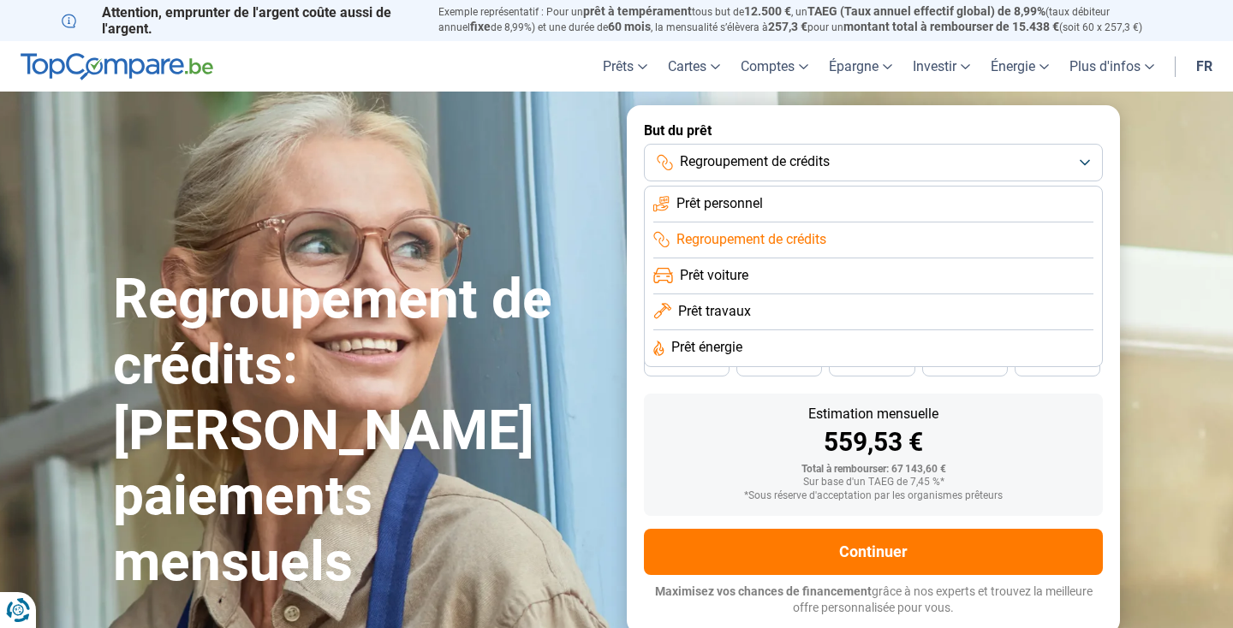
click at [773, 203] on li "Prêt personnel" at bounding box center [873, 205] width 440 height 36
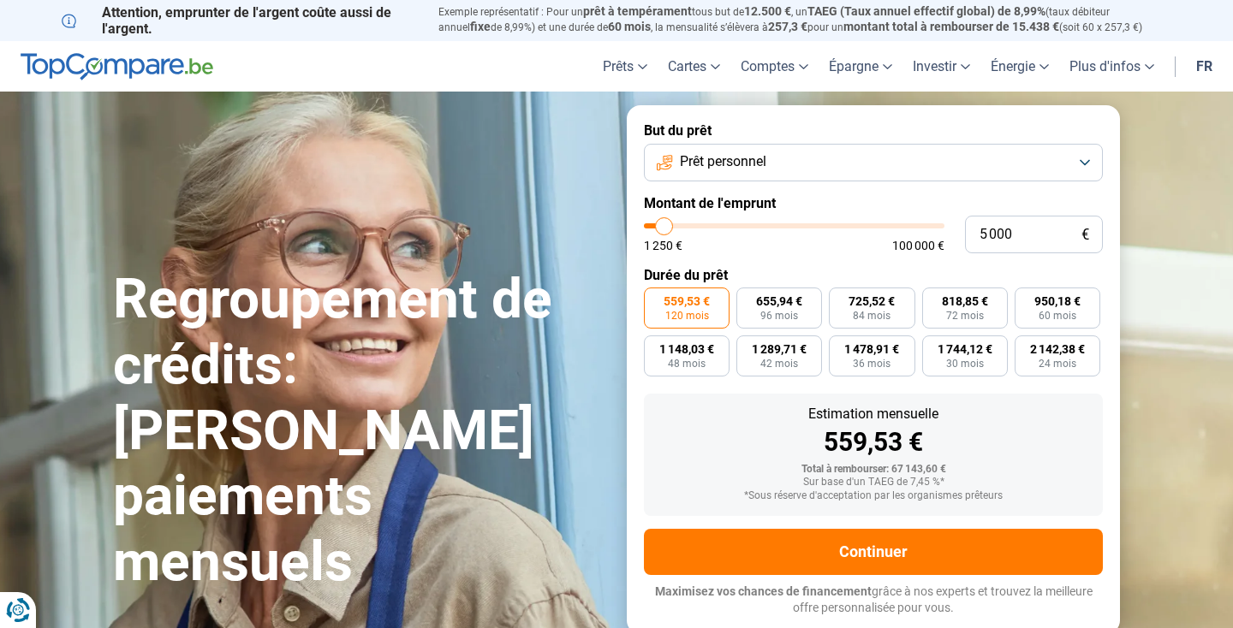
drag, startPoint x: 788, startPoint y: 223, endPoint x: 663, endPoint y: 260, distance: 129.7
click at [663, 260] on form "But du prêt Prêt personnel Montant de l'emprunt 5 000 € 1 250 € 100 000 € Durée…" at bounding box center [873, 369] width 493 height 528
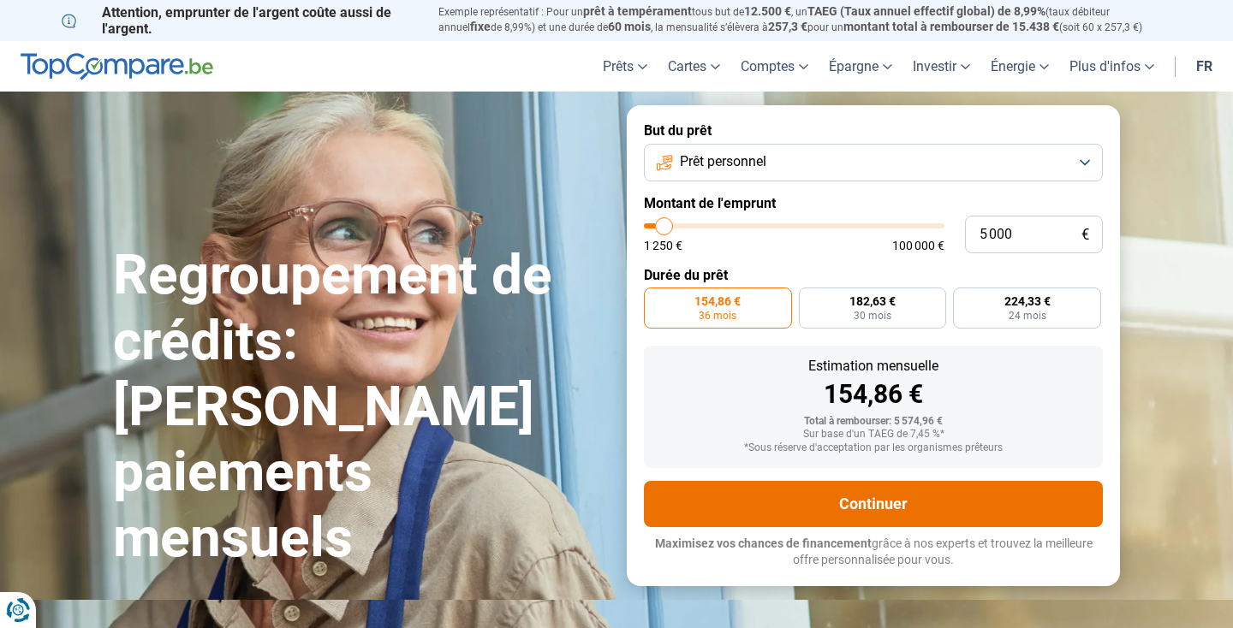
click at [879, 497] on button "Continuer" at bounding box center [873, 504] width 459 height 46
